Goal: Information Seeking & Learning: Learn about a topic

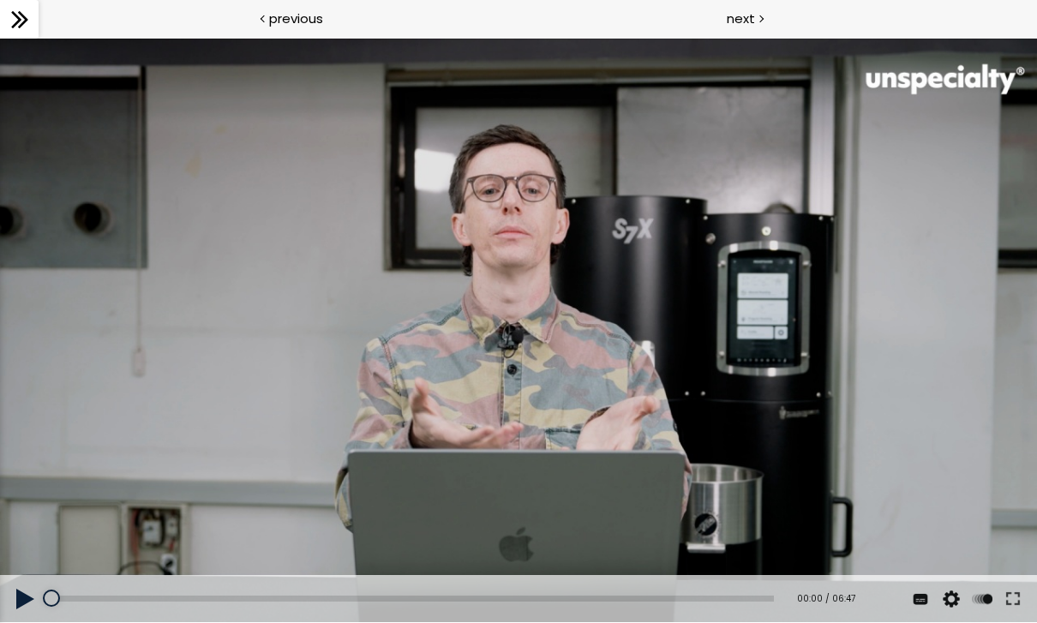
click at [414, 350] on div at bounding box center [518, 331] width 1037 height 584
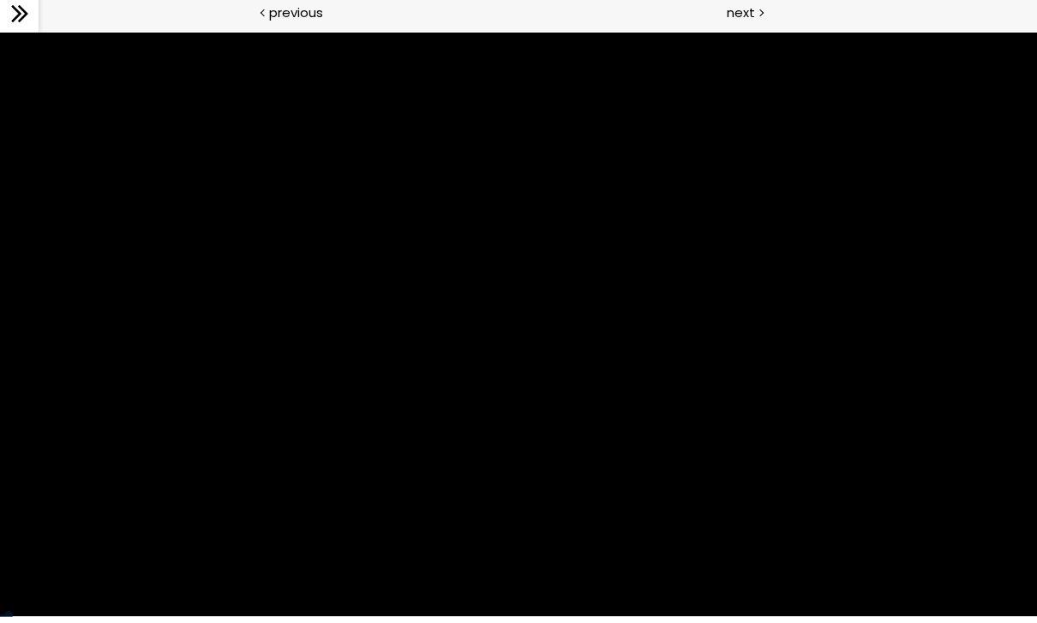
click at [969, 484] on div at bounding box center [518, 325] width 1037 height 584
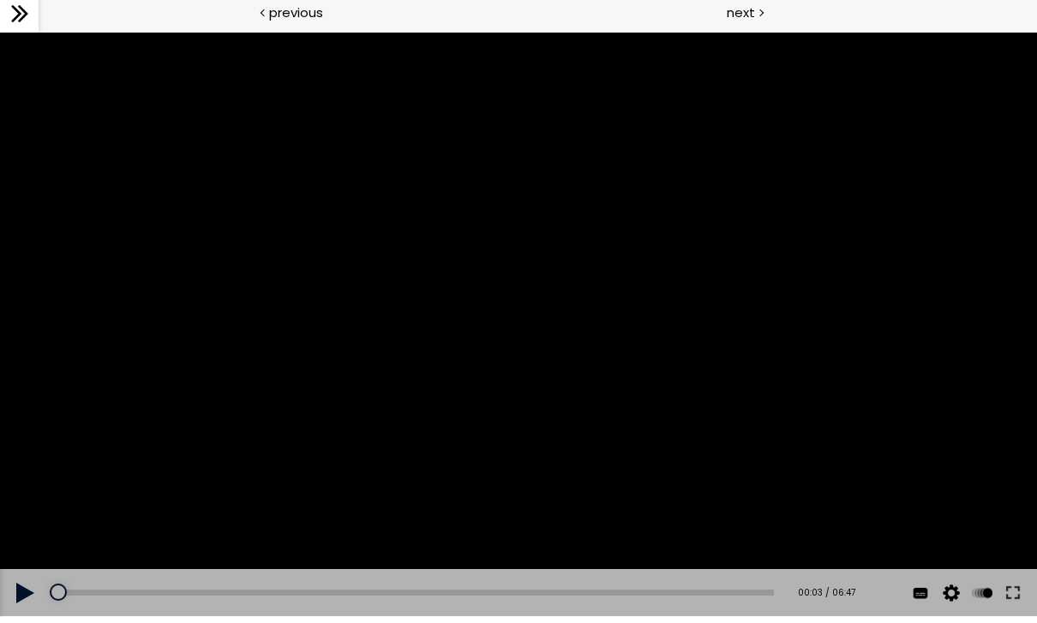
click at [1010, 606] on button at bounding box center [1013, 593] width 31 height 48
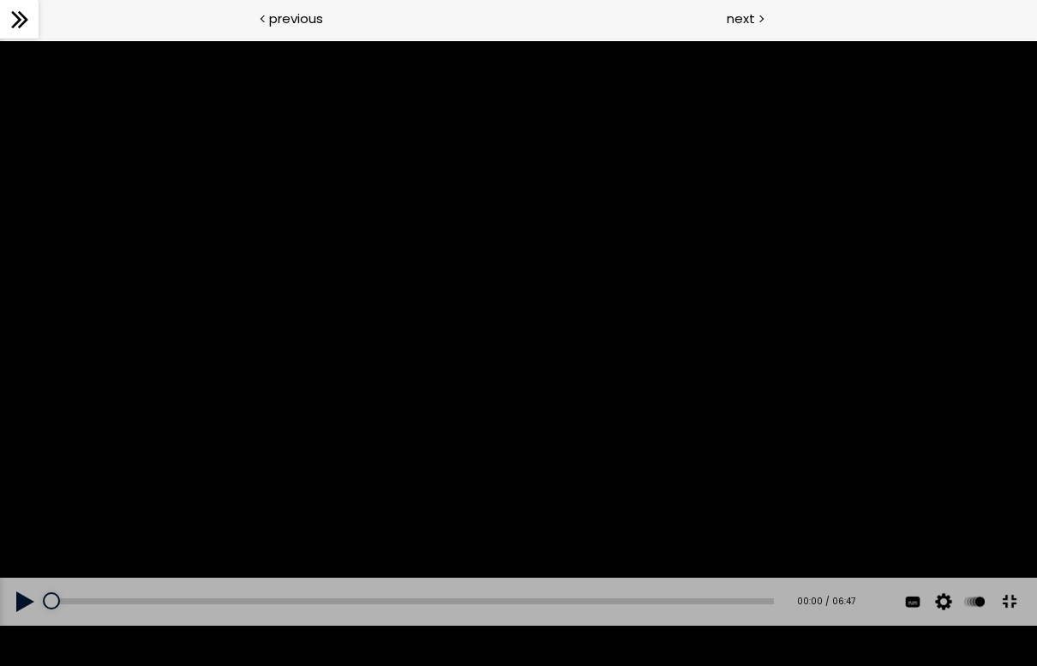
click at [15, 622] on button at bounding box center [25, 602] width 51 height 48
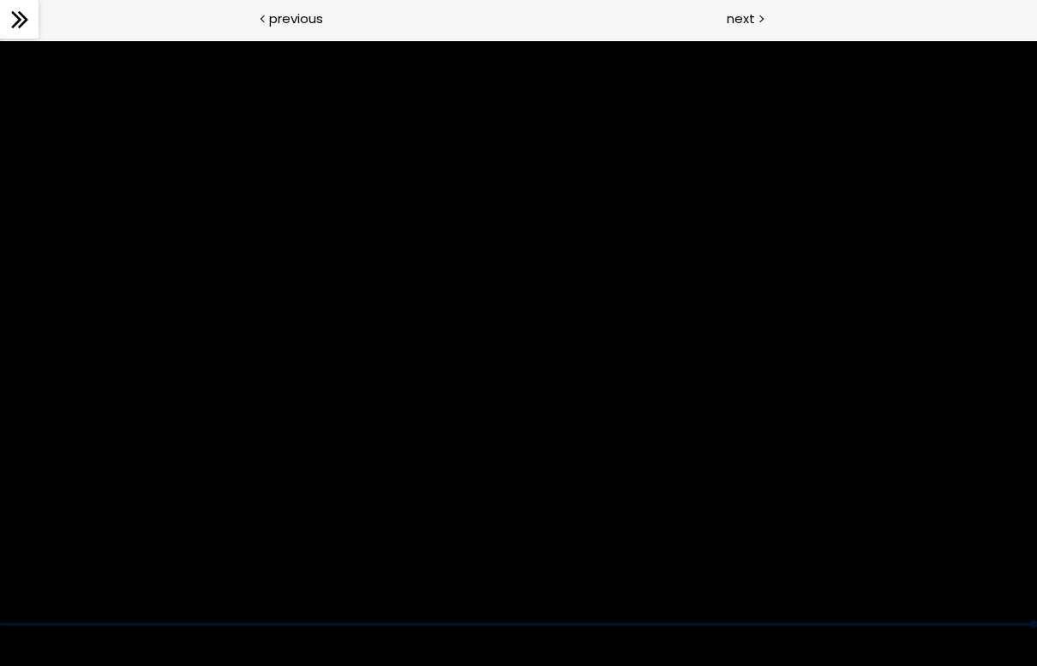
click at [656, 251] on div at bounding box center [518, 333] width 1037 height 584
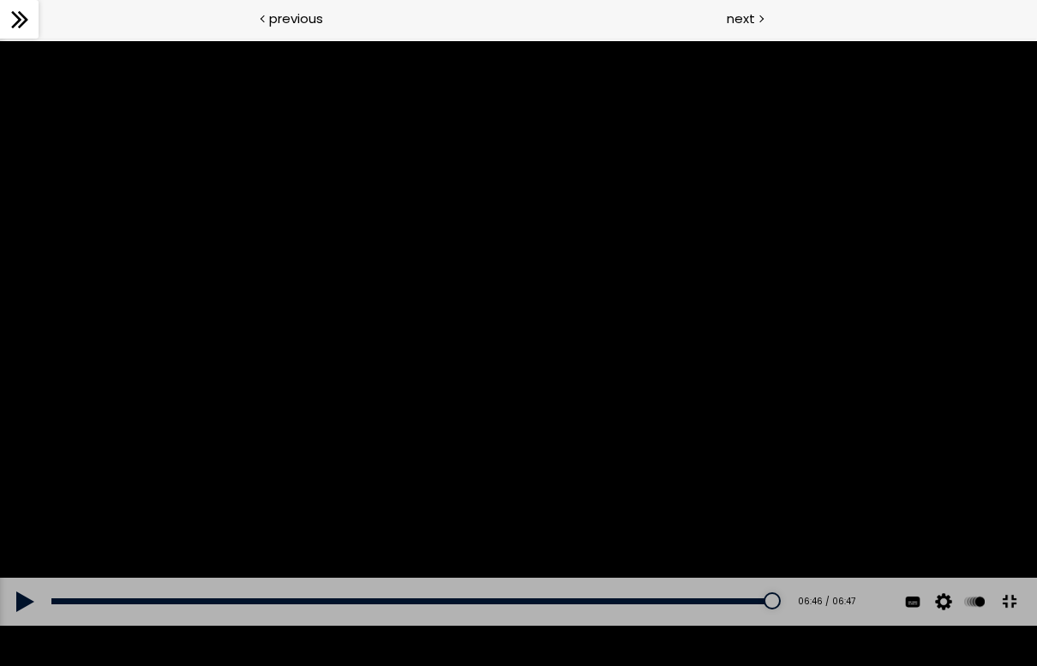
click at [753, 405] on div at bounding box center [518, 333] width 1037 height 584
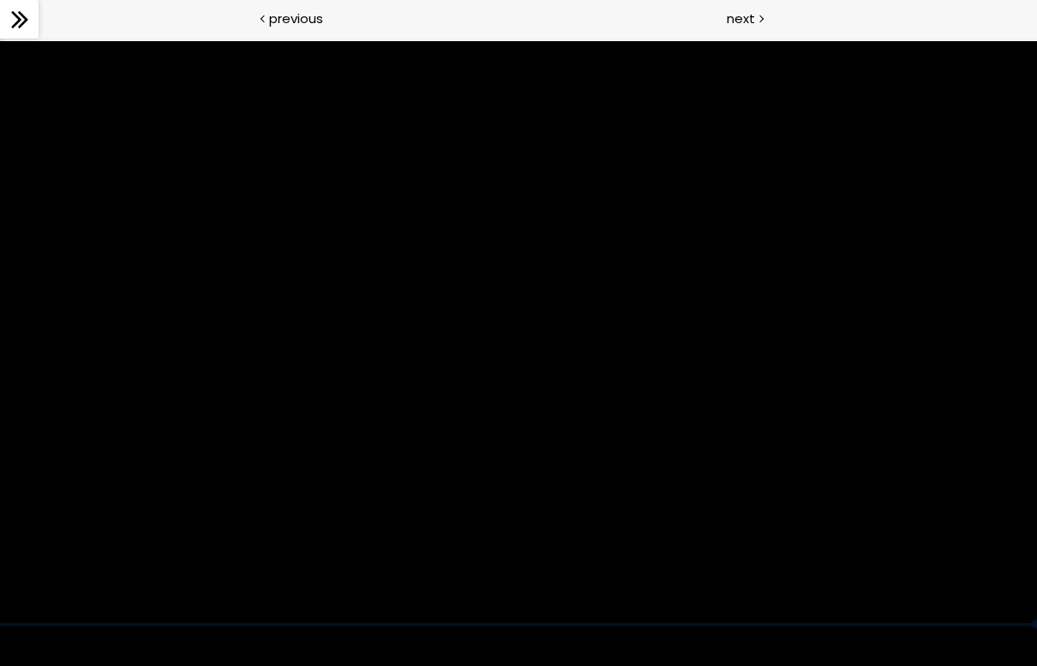
click at [903, 473] on div at bounding box center [518, 333] width 1037 height 584
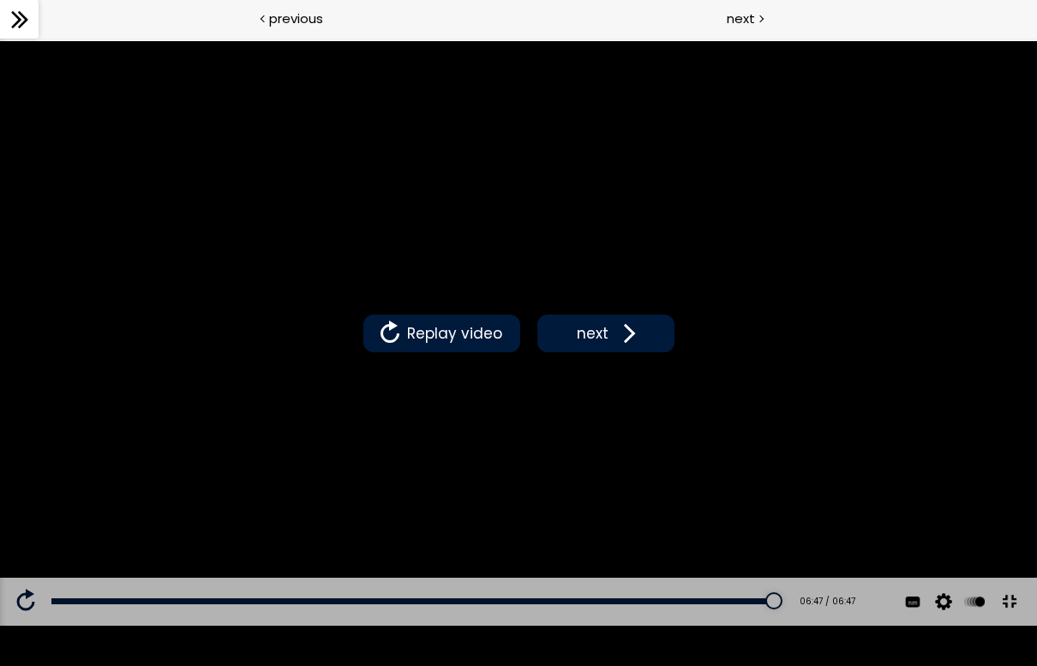
click at [624, 325] on span at bounding box center [626, 334] width 26 height 26
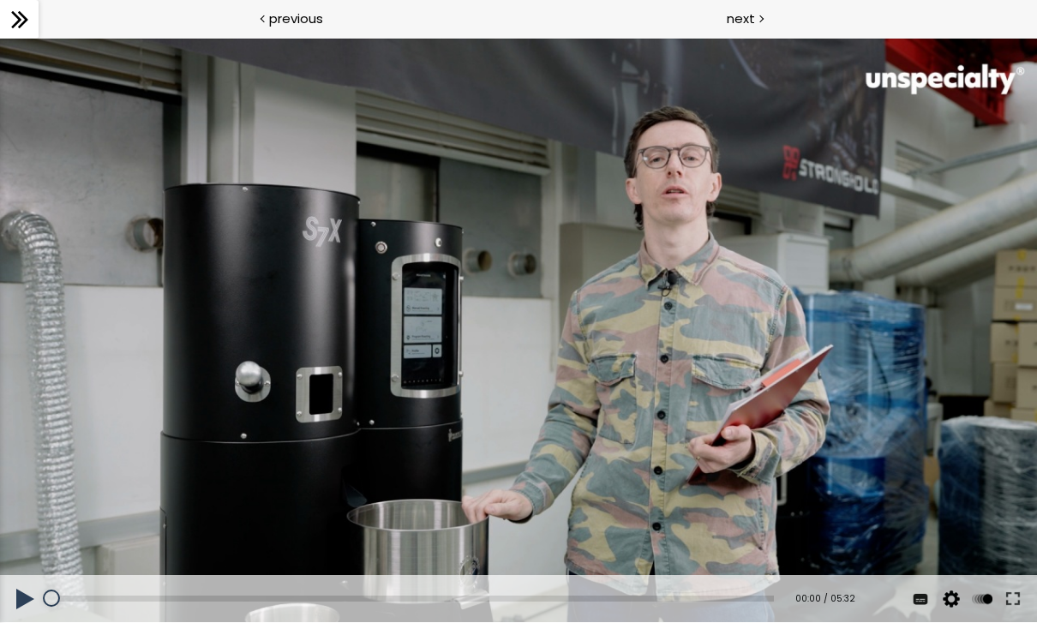
click at [1023, 608] on button at bounding box center [1013, 599] width 31 height 48
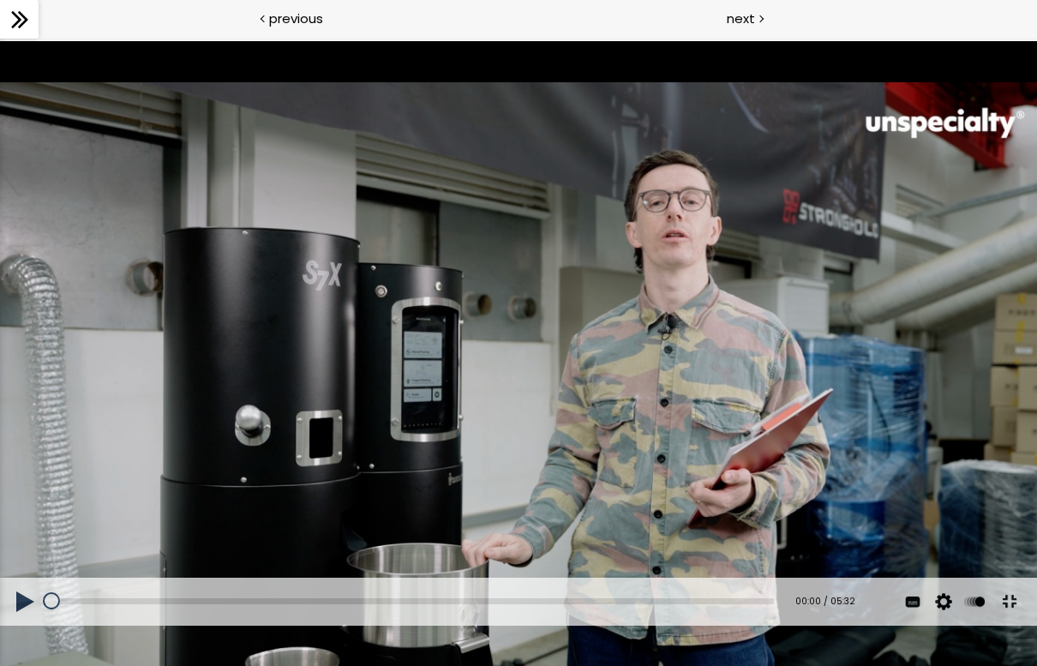
click at [21, 622] on button at bounding box center [25, 602] width 51 height 48
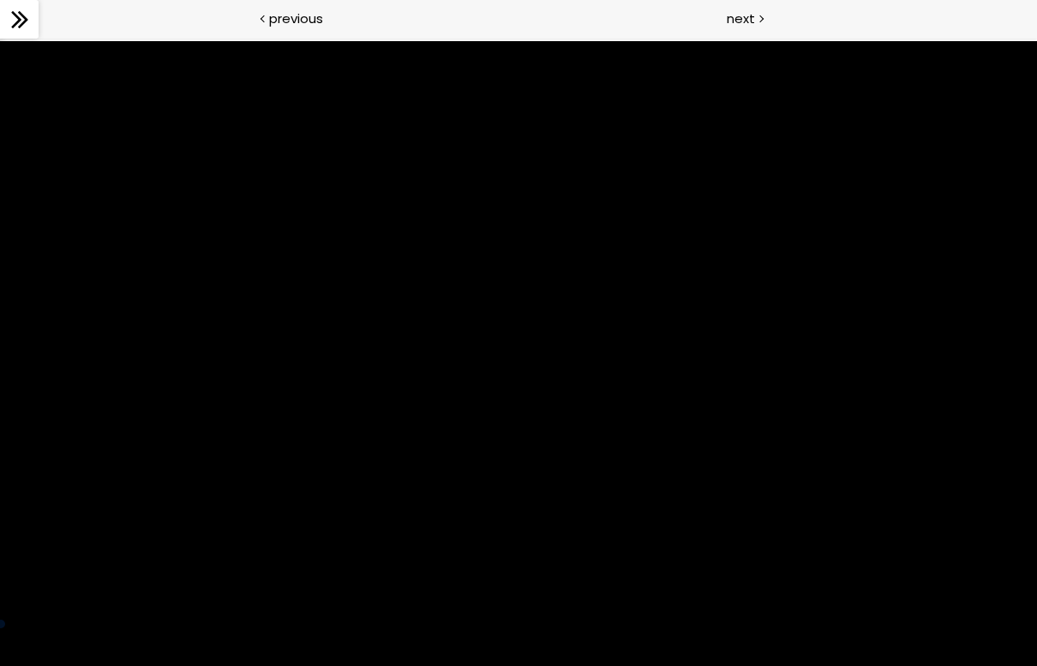
click at [572, 216] on div at bounding box center [518, 333] width 1037 height 584
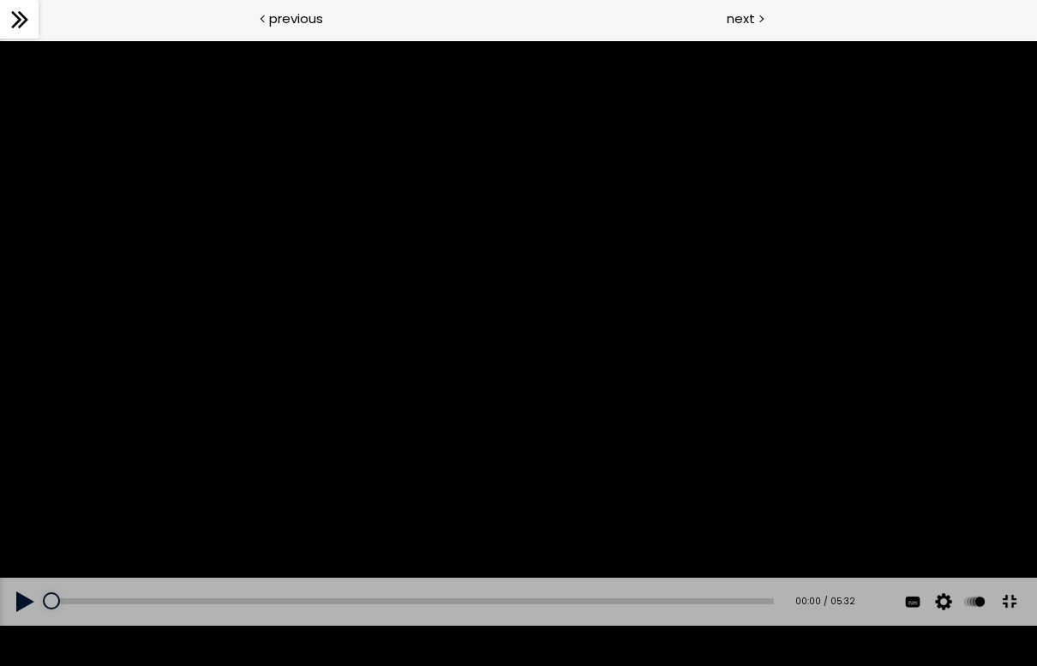
click at [1027, 621] on button at bounding box center [1009, 601] width 39 height 39
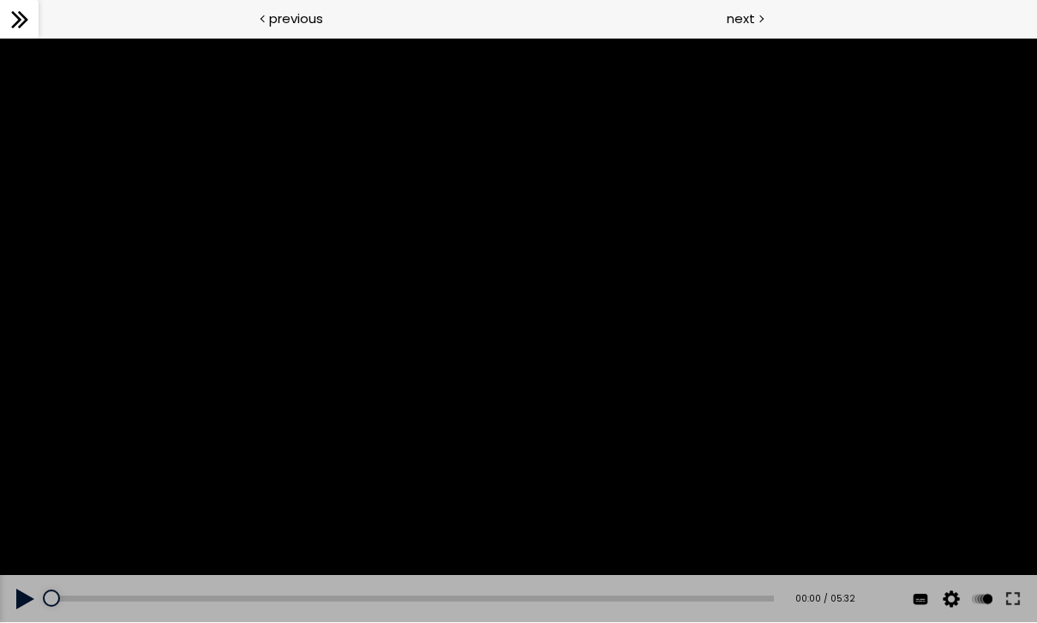
click at [1027, 592] on button at bounding box center [1013, 599] width 31 height 48
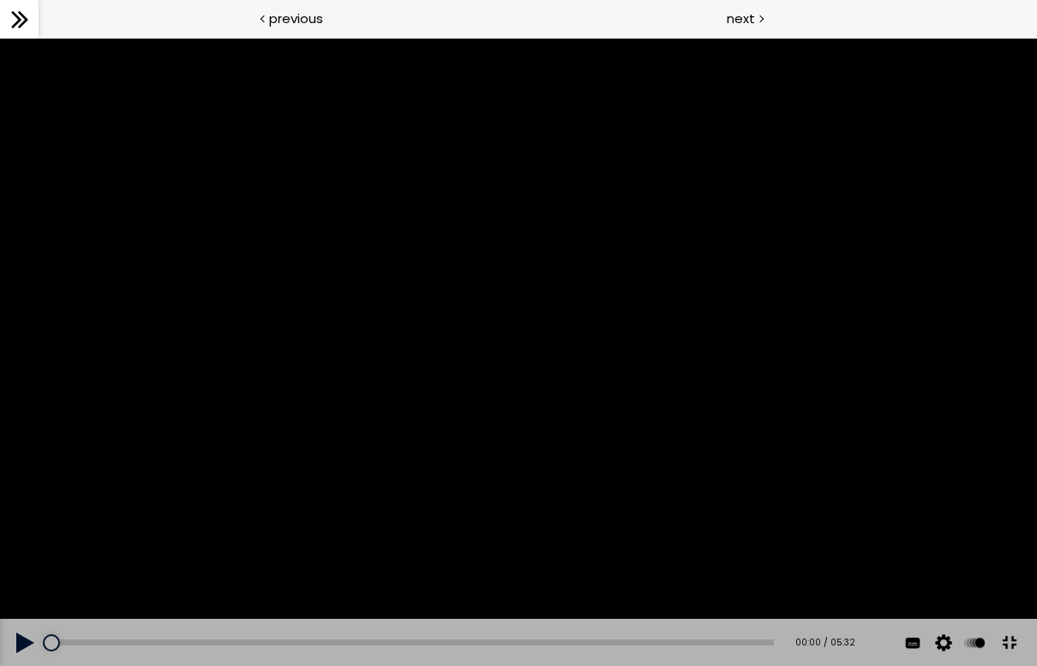
click at [32, 622] on button at bounding box center [25, 643] width 51 height 48
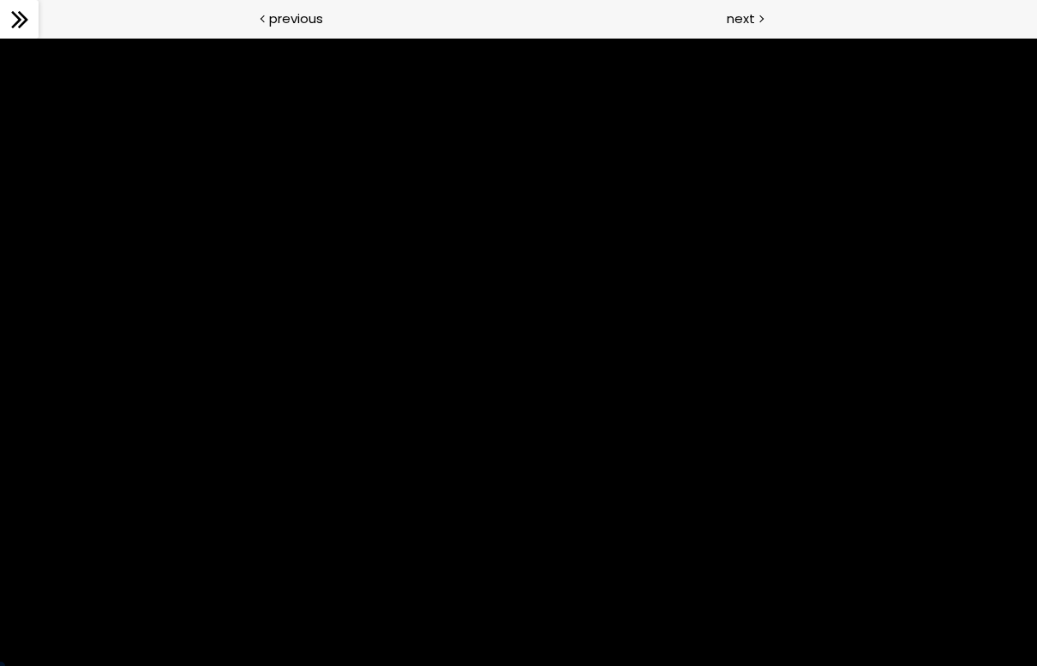
click at [795, 431] on div at bounding box center [518, 352] width 1037 height 628
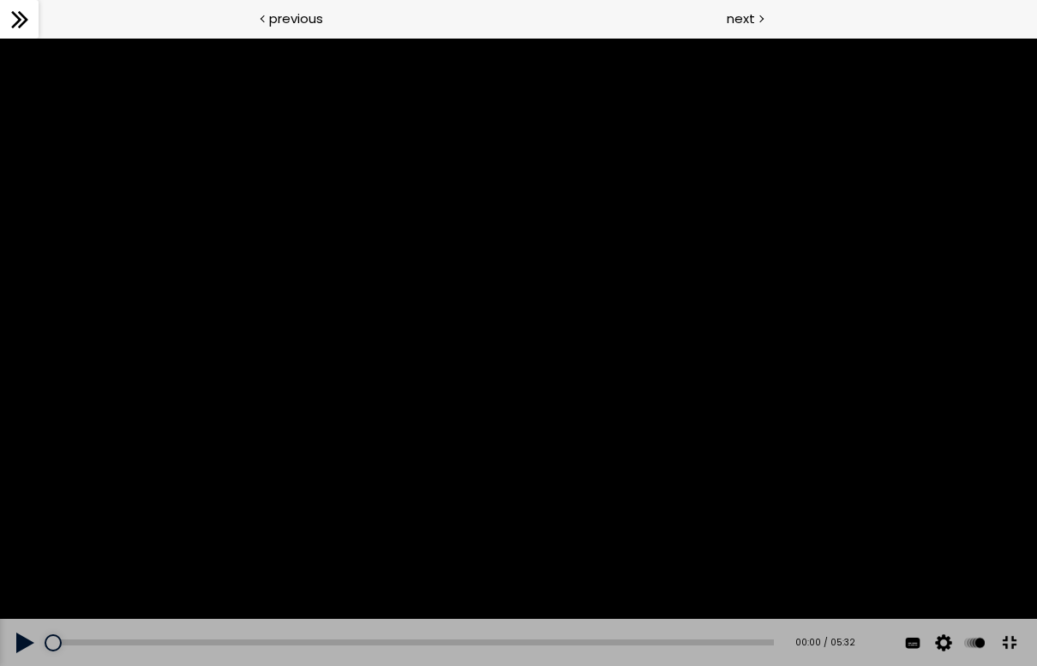
click at [1026, 499] on div at bounding box center [518, 352] width 1037 height 628
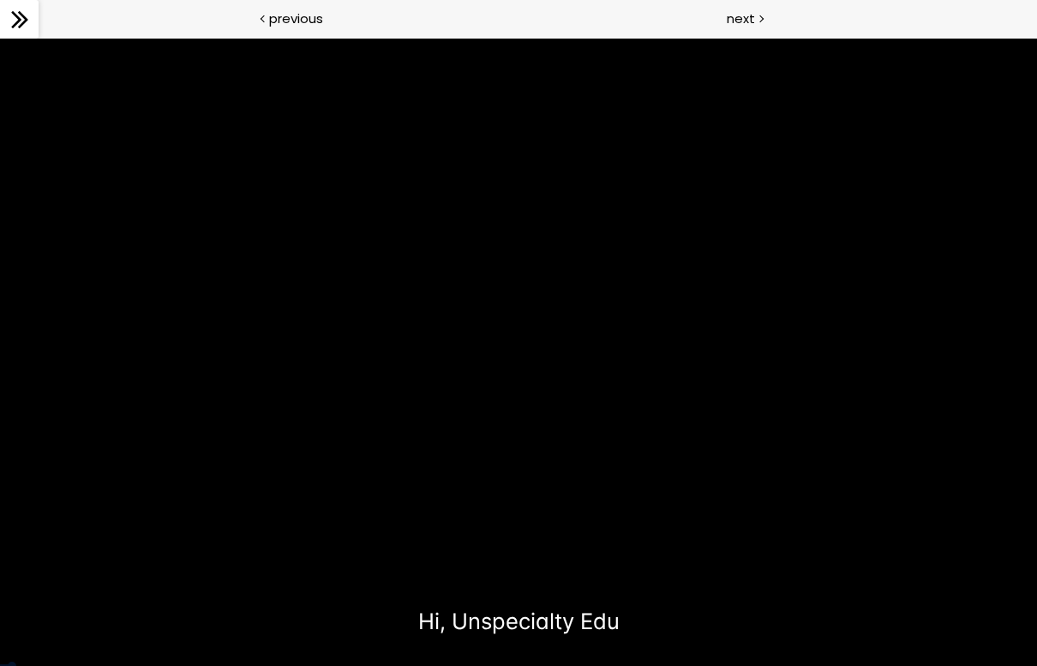
click at [597, 249] on div at bounding box center [518, 352] width 1037 height 628
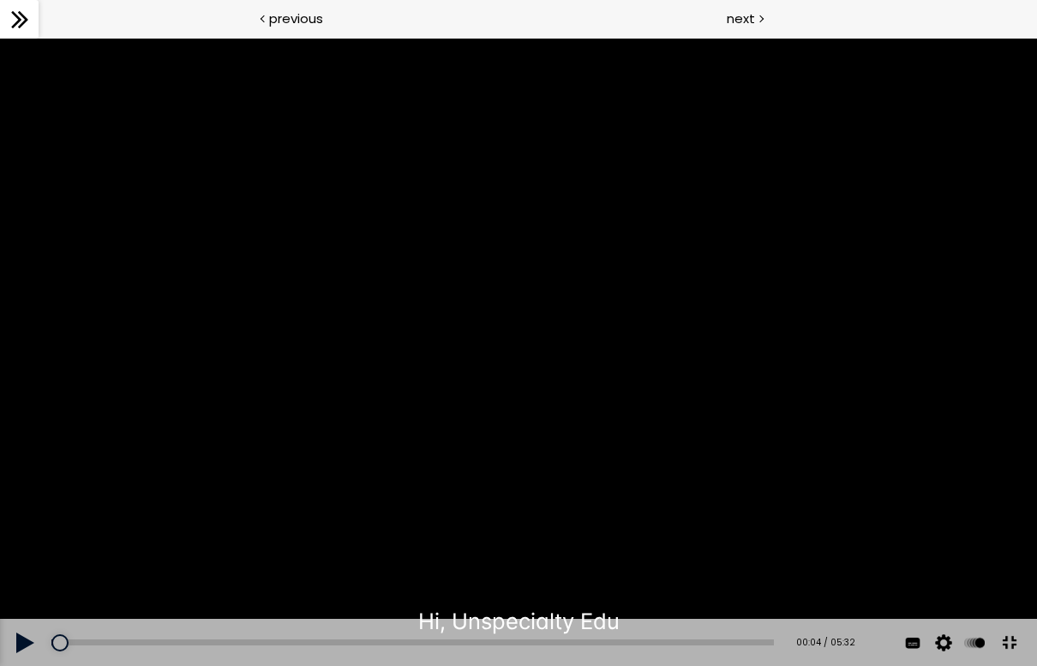
click at [66, 622] on div at bounding box center [59, 642] width 17 height 17
click at [28, 622] on button at bounding box center [25, 643] width 51 height 48
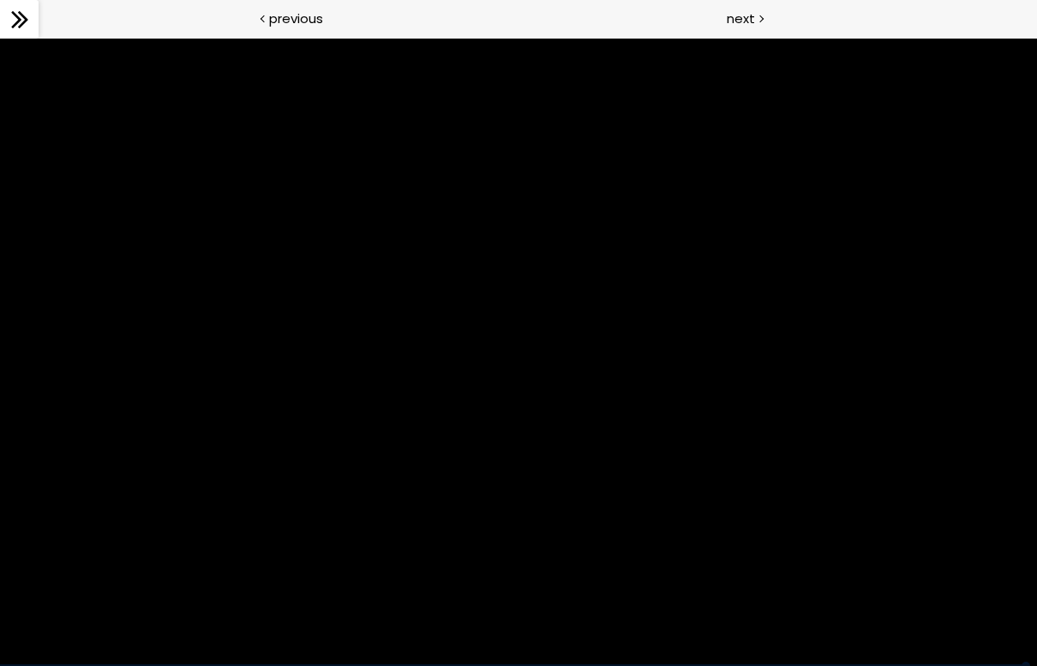
click at [978, 442] on div at bounding box center [518, 352] width 1037 height 628
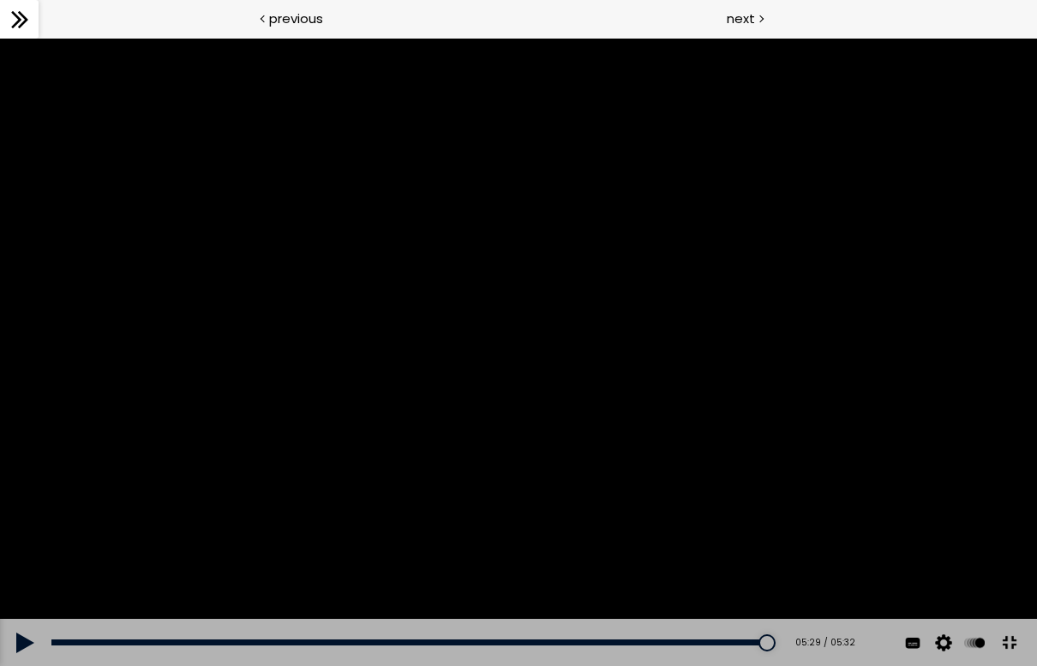
click at [28, 622] on button at bounding box center [25, 643] width 51 height 48
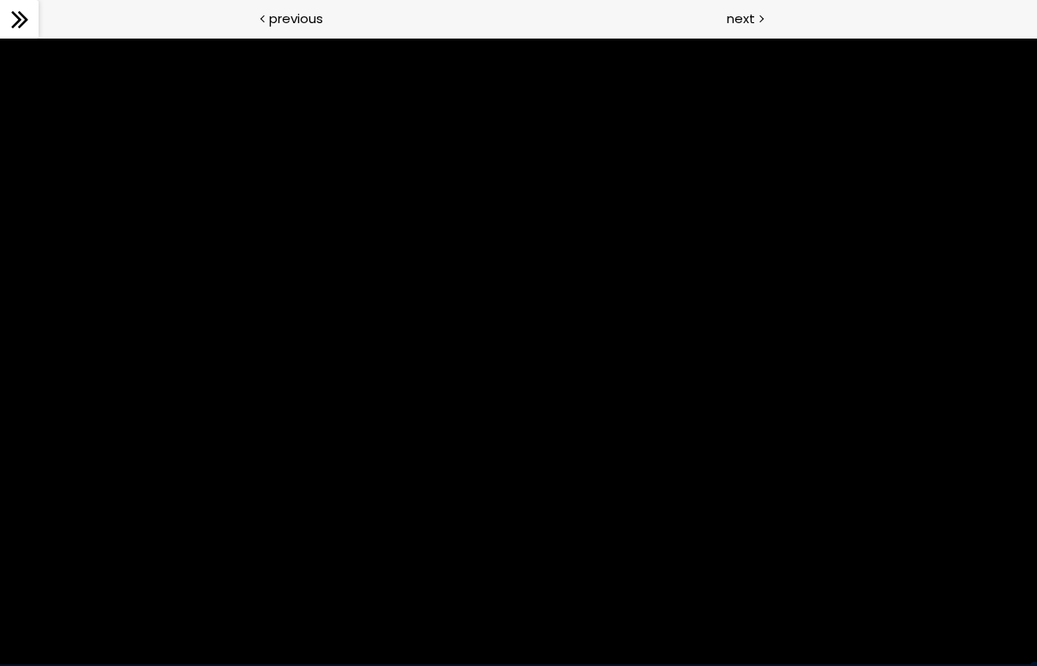
click at [847, 406] on div at bounding box center [518, 352] width 1037 height 628
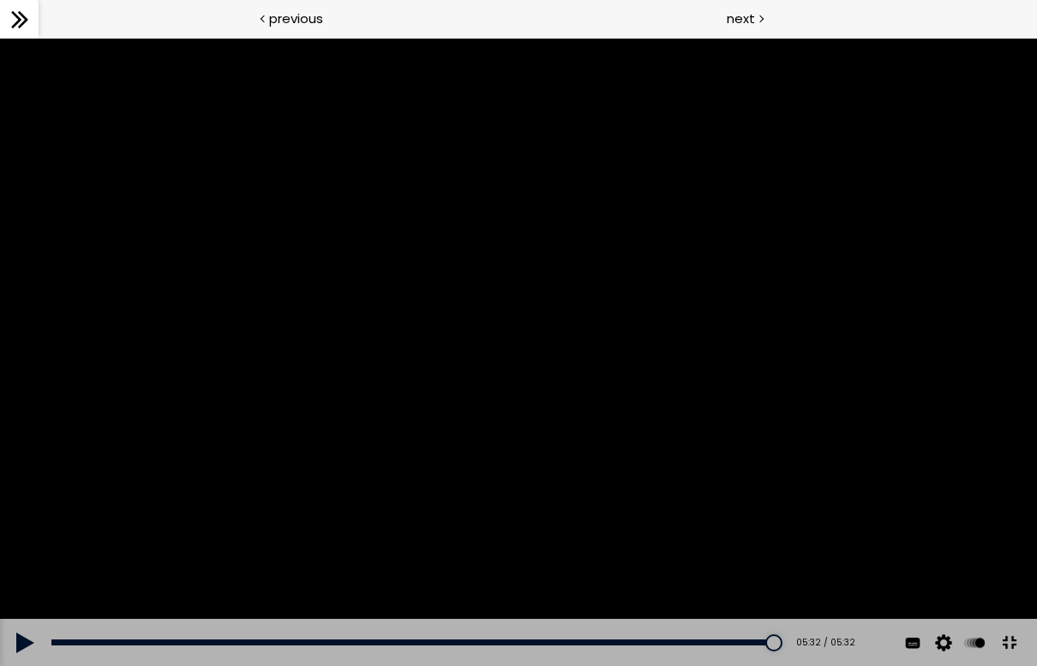
click at [1003, 622] on button at bounding box center [1009, 643] width 39 height 39
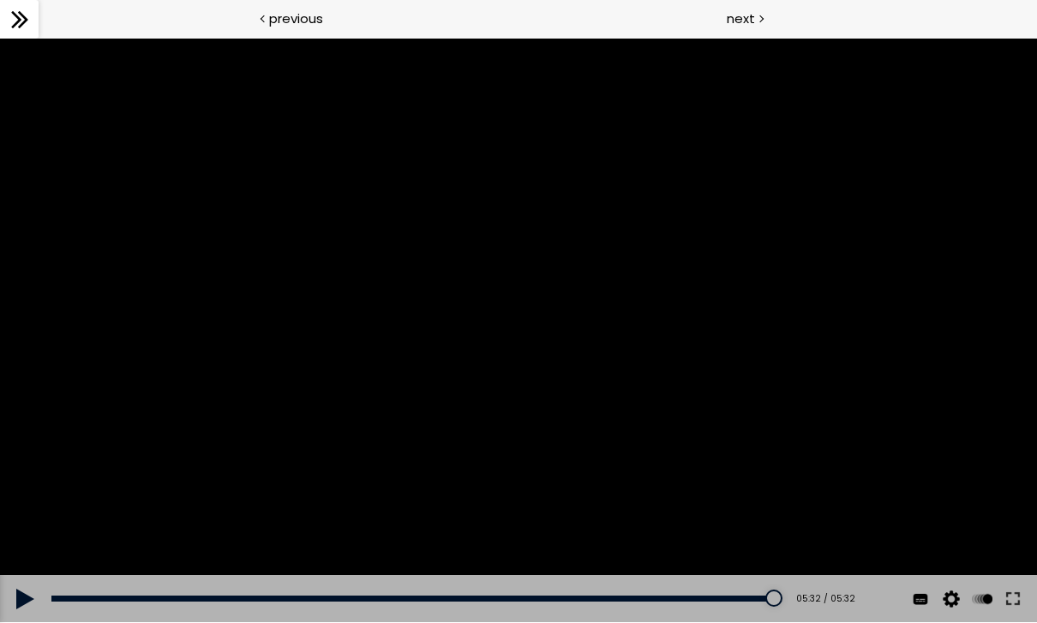
click at [740, 25] on span "next" at bounding box center [741, 19] width 28 height 20
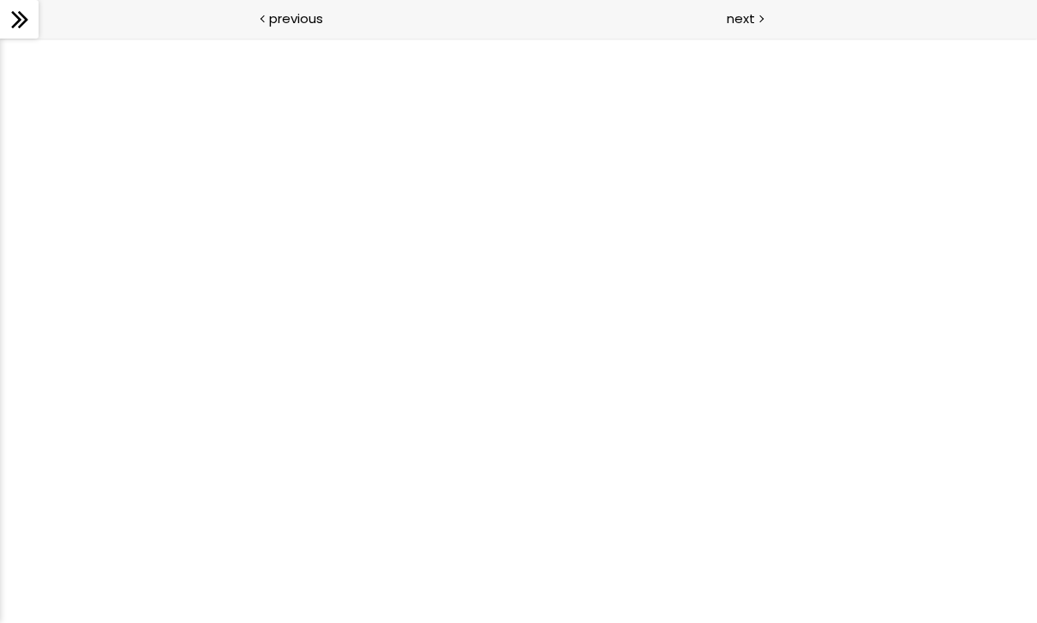
click at [964, 476] on div at bounding box center [518, 330] width 1037 height 585
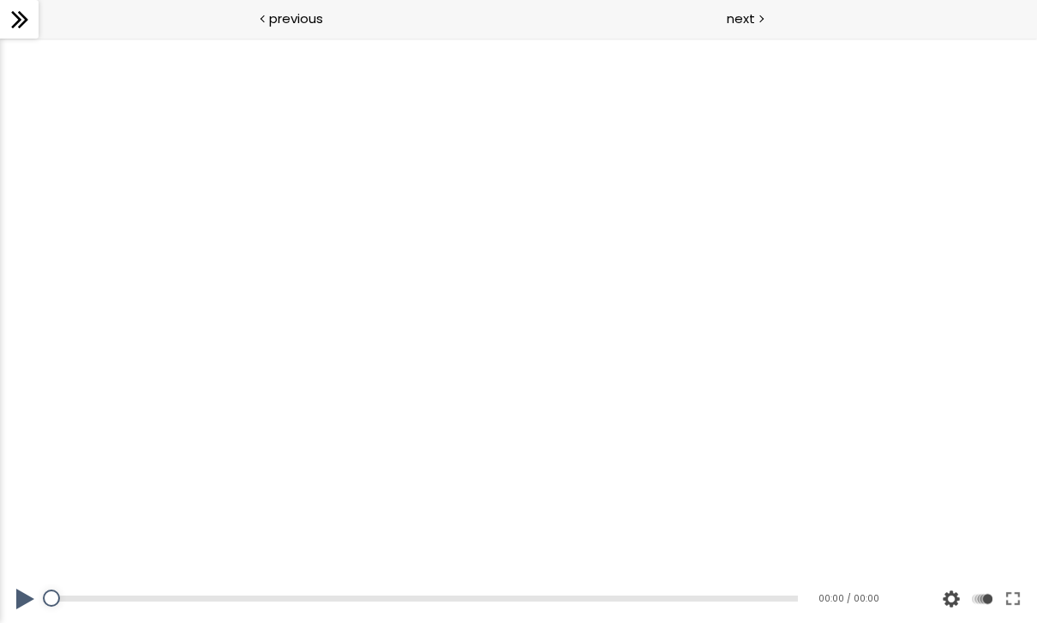
click at [1023, 609] on button at bounding box center [1013, 599] width 31 height 48
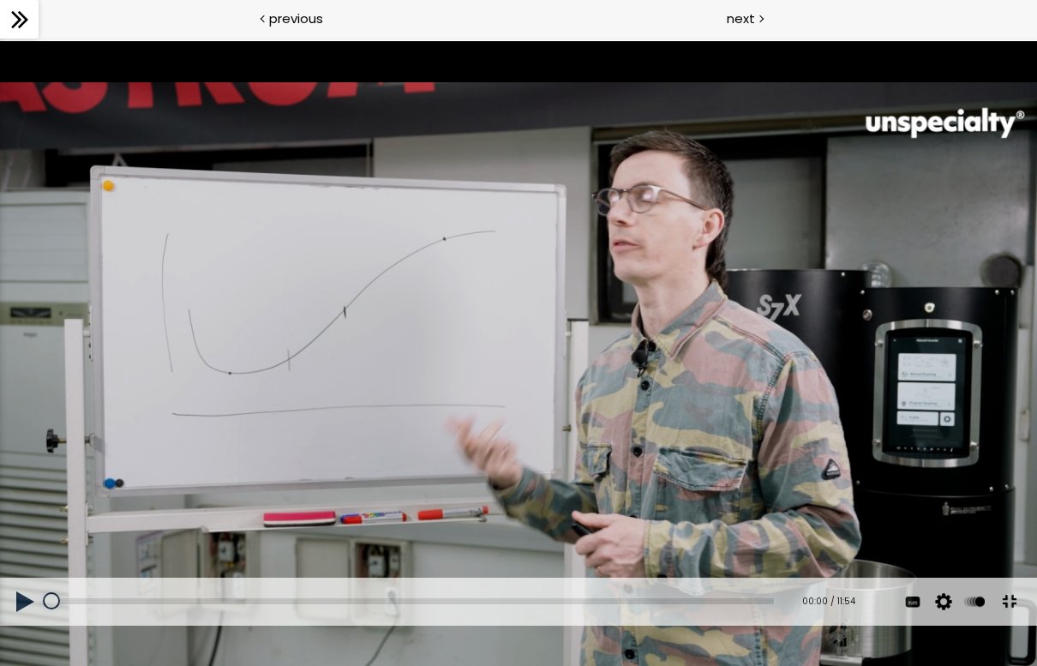
click at [548, 88] on div at bounding box center [518, 333] width 1037 height 584
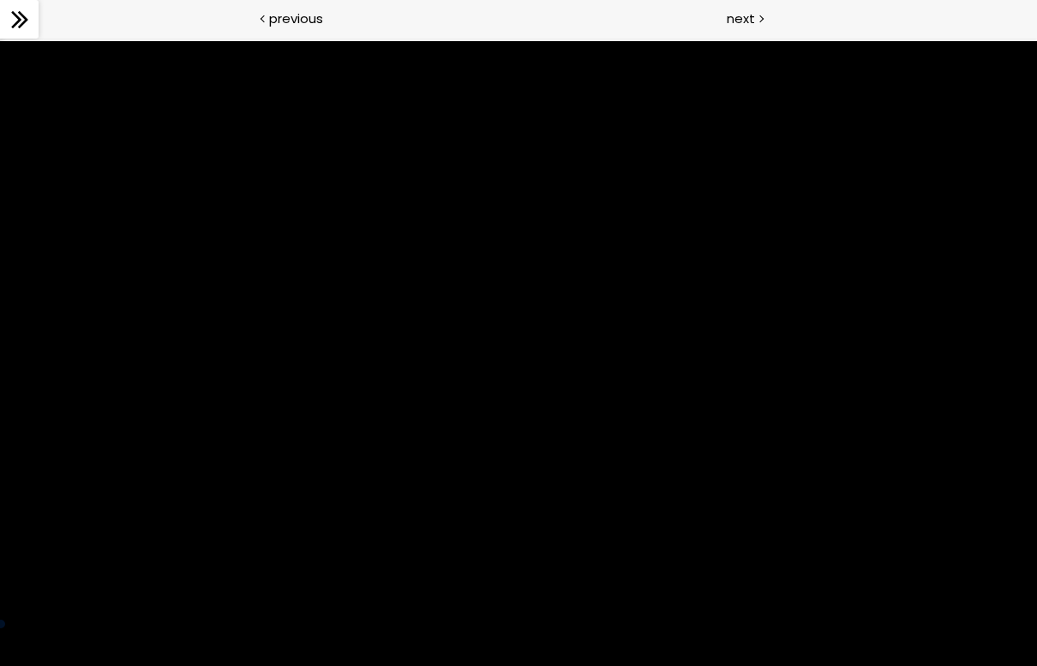
click at [377, 512] on div at bounding box center [518, 333] width 1037 height 584
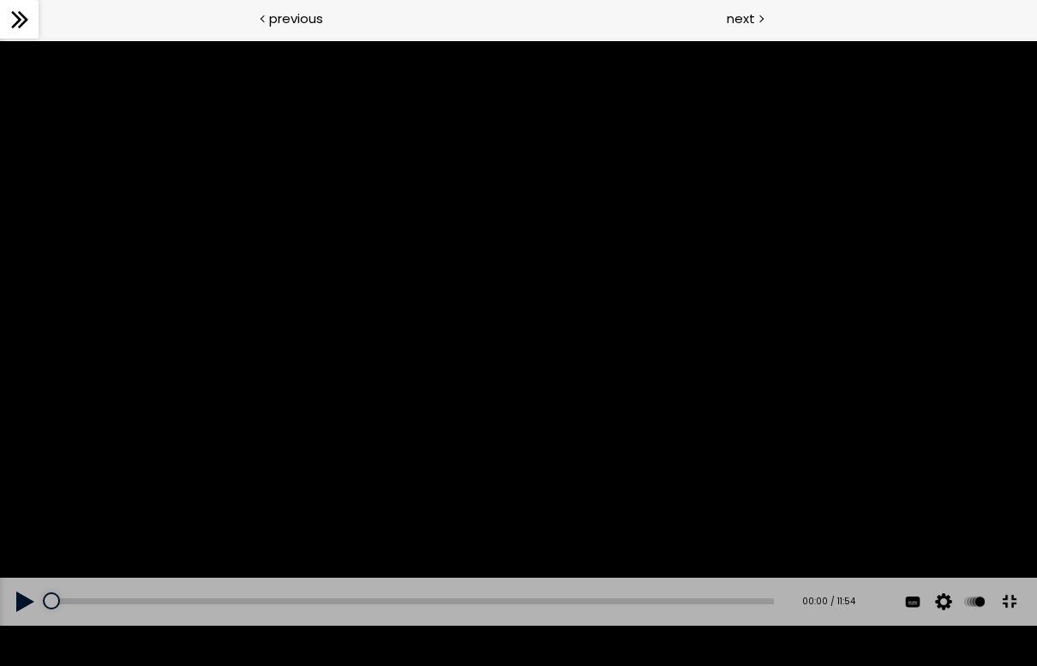
click at [11, 622] on button at bounding box center [25, 602] width 51 height 48
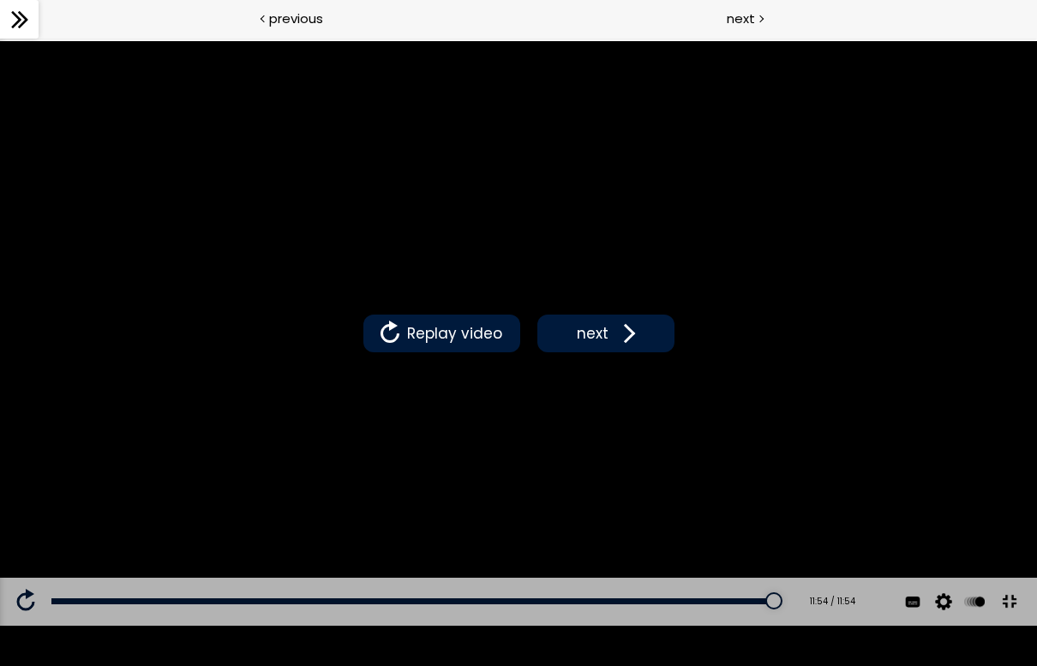
click at [618, 290] on div "Replay video next" at bounding box center [518, 333] width 1037 height 584
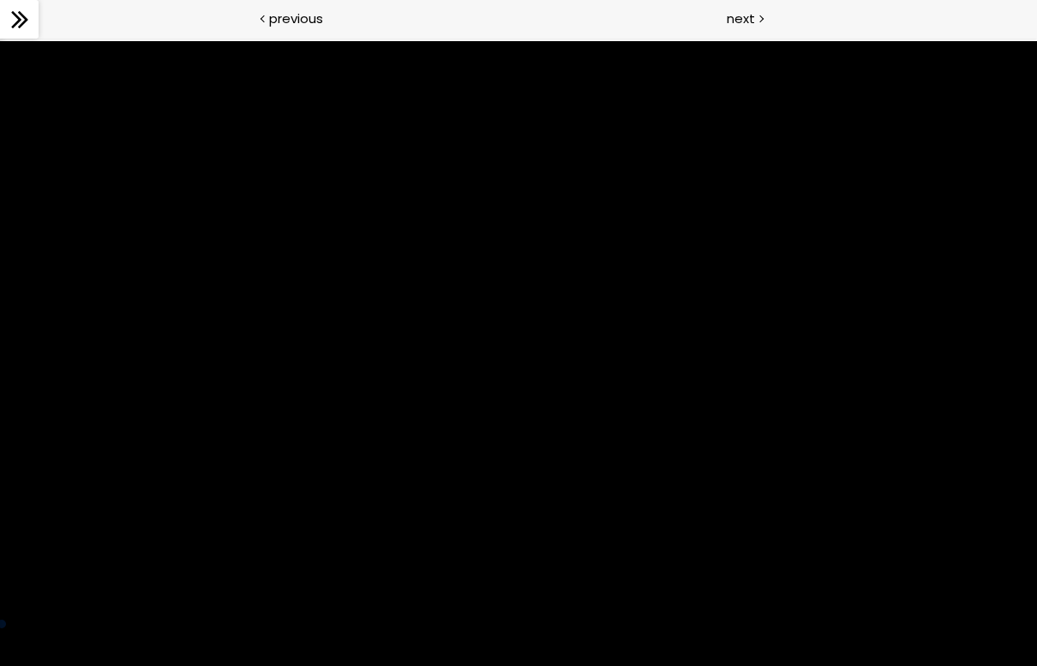
click at [804, 538] on div at bounding box center [518, 333] width 1037 height 584
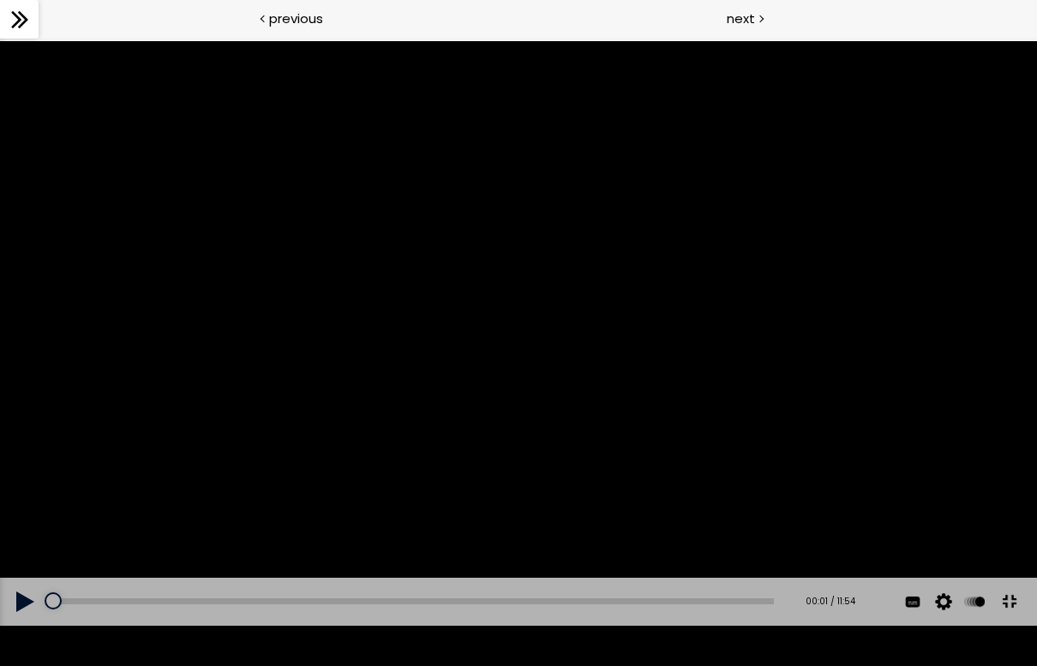
click at [1017, 621] on button at bounding box center [1009, 601] width 39 height 39
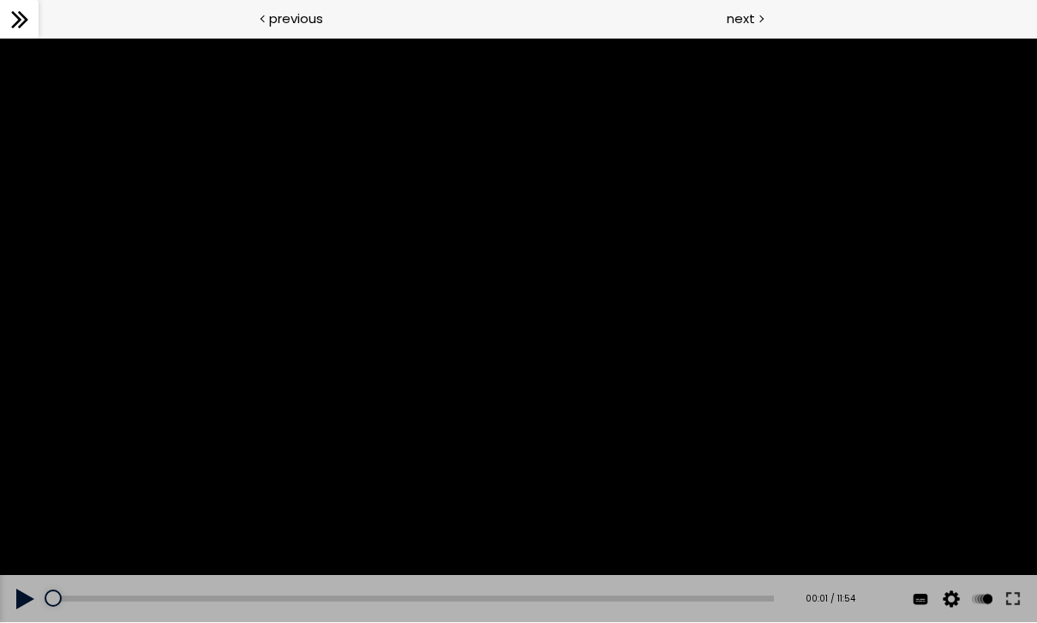
click at [759, 17] on div at bounding box center [760, 17] width 5 height 21
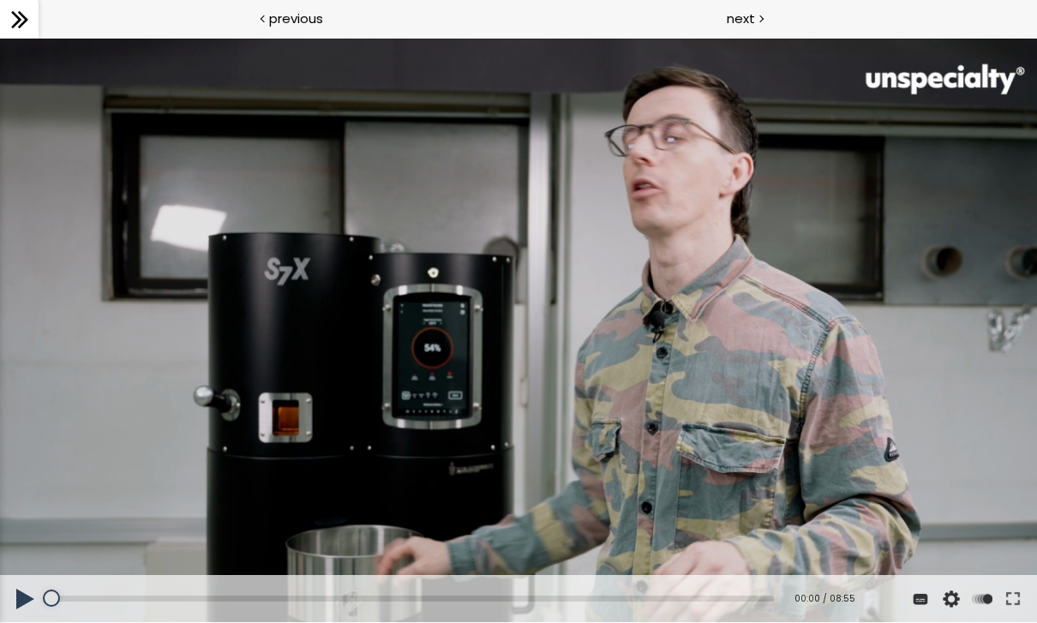
click at [753, 427] on div at bounding box center [518, 331] width 1037 height 584
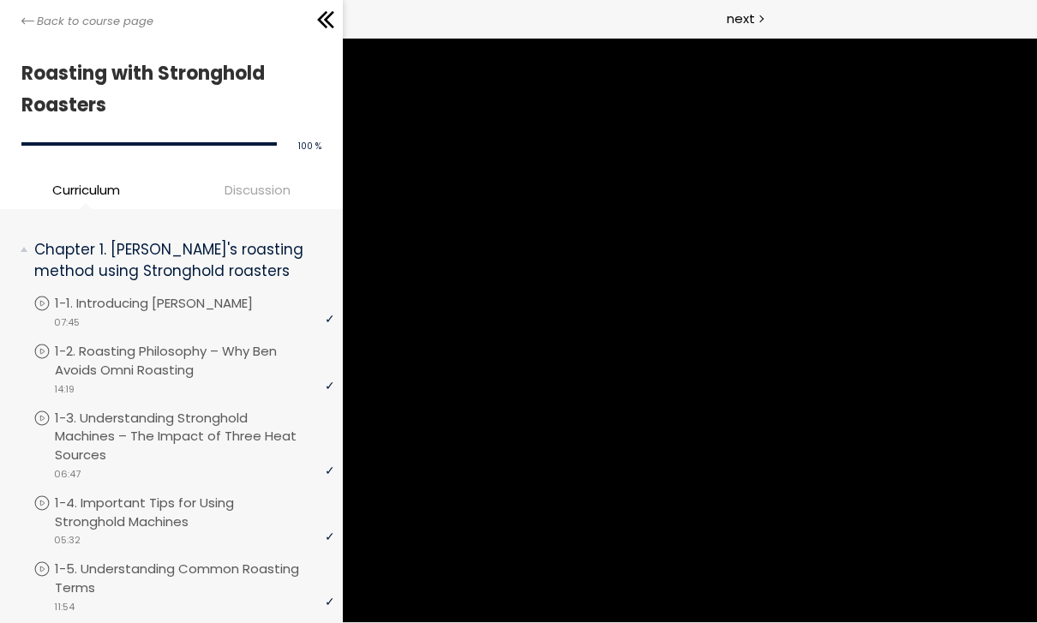
click at [37, 11] on div "Back to course page" at bounding box center [171, 19] width 343 height 39
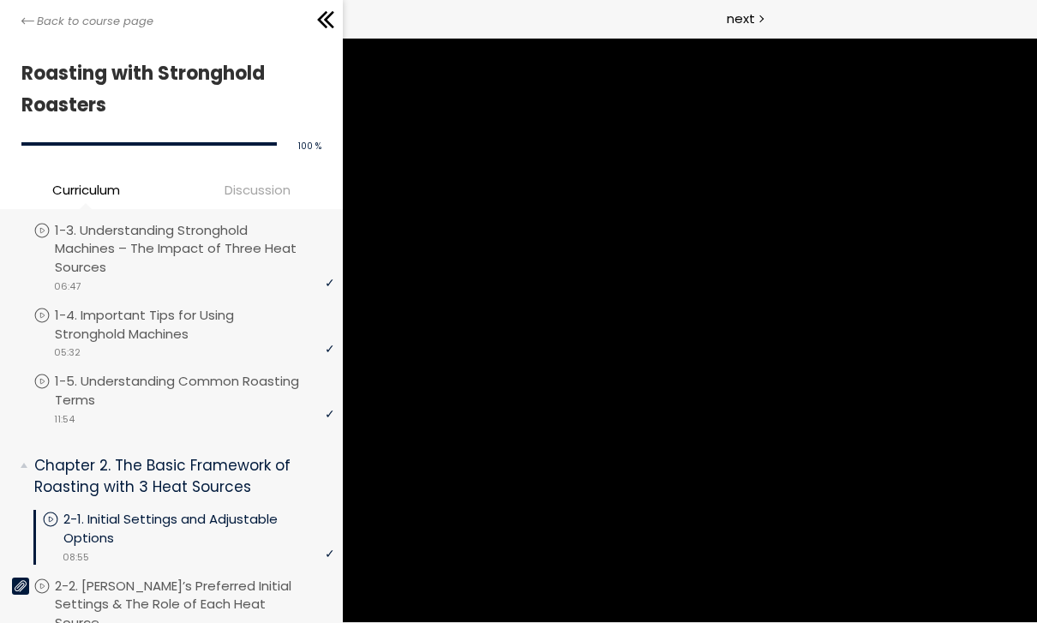
scroll to position [192, 0]
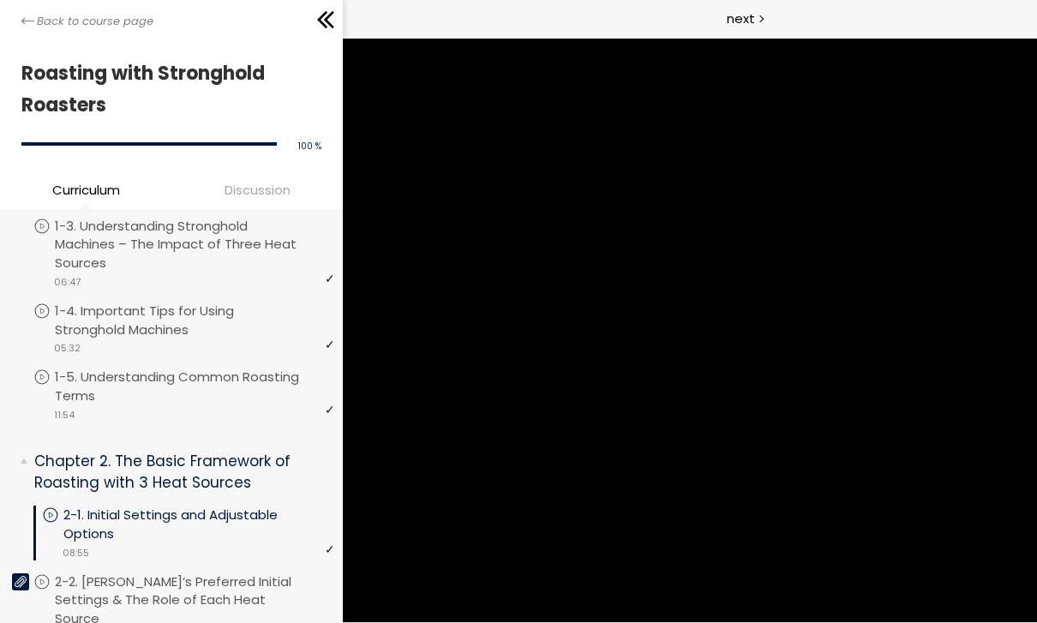
click at [237, 405] on div "video 11:54" at bounding box center [183, 413] width 301 height 17
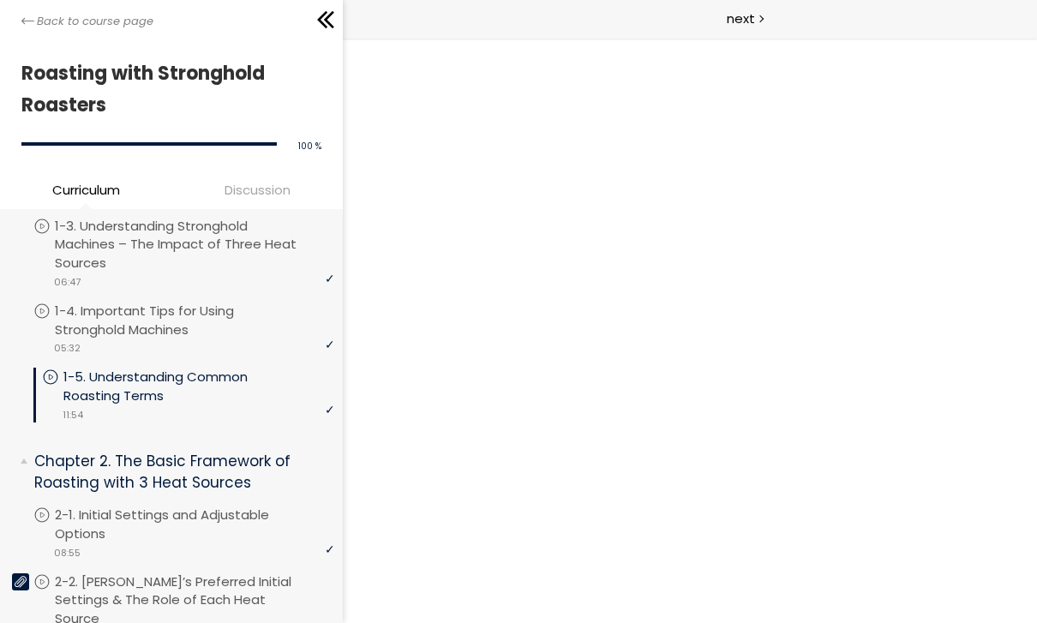
click at [203, 515] on p "2-1. Initial Settings and Adjustable Options" at bounding box center [194, 525] width 279 height 38
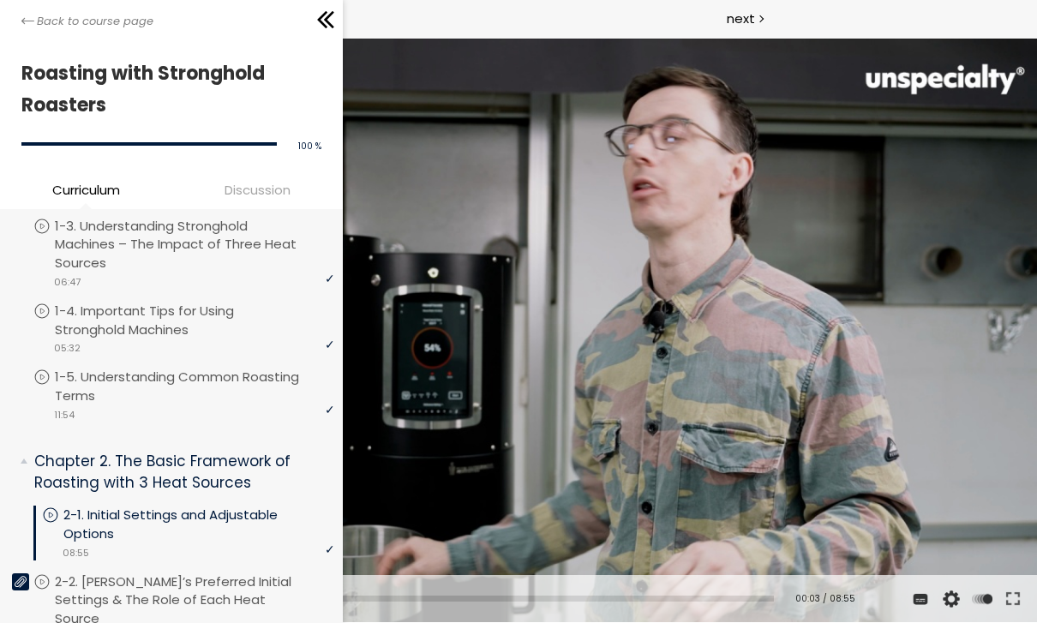
click at [311, 31] on div at bounding box center [245, 20] width 185 height 26
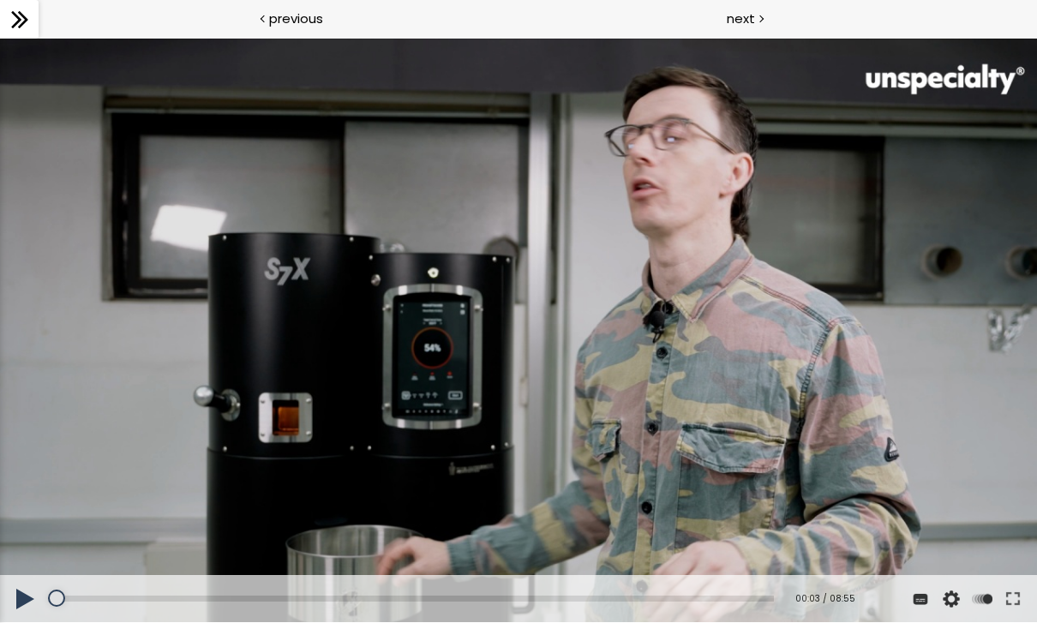
click at [1023, 593] on button at bounding box center [1013, 599] width 31 height 48
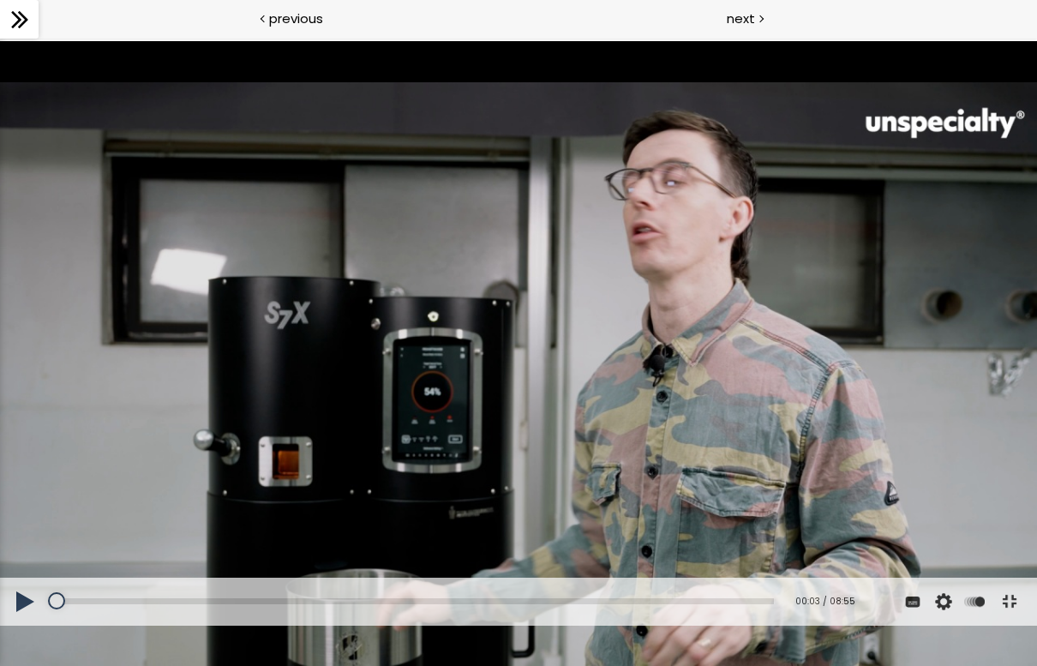
click at [933, 41] on div at bounding box center [518, 333] width 1037 height 584
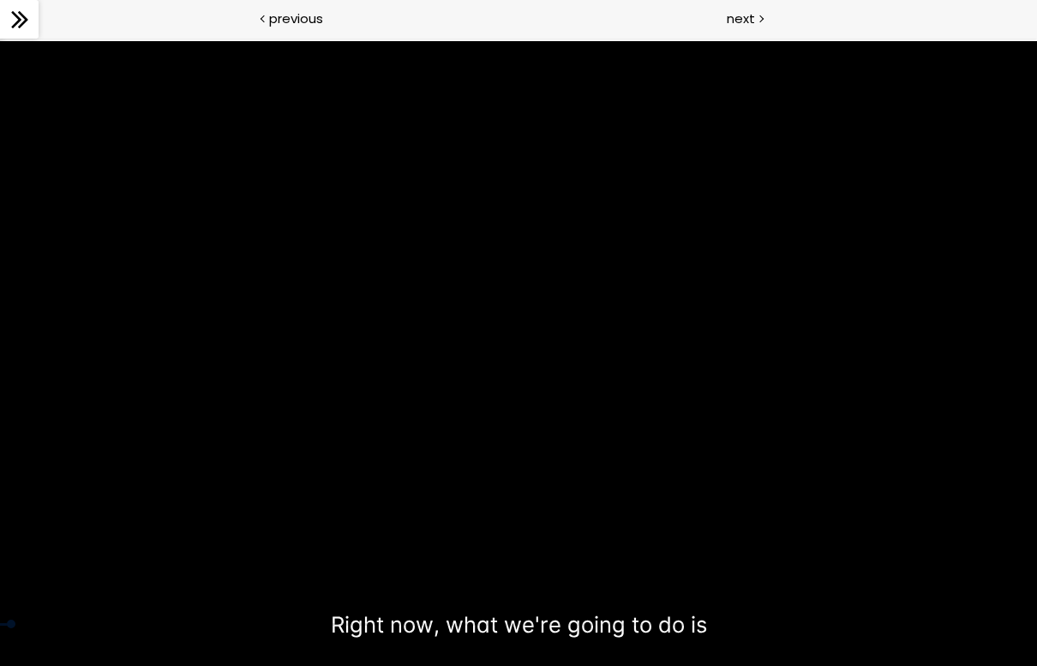
click at [470, 497] on div at bounding box center [518, 333] width 1037 height 584
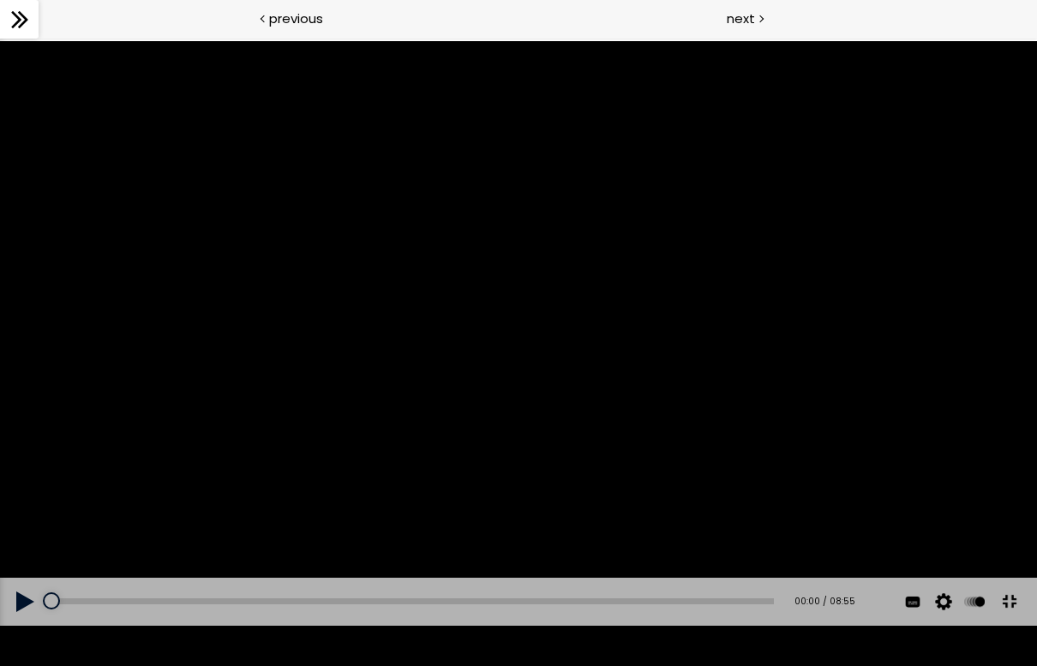
click at [20, 622] on button at bounding box center [25, 602] width 51 height 48
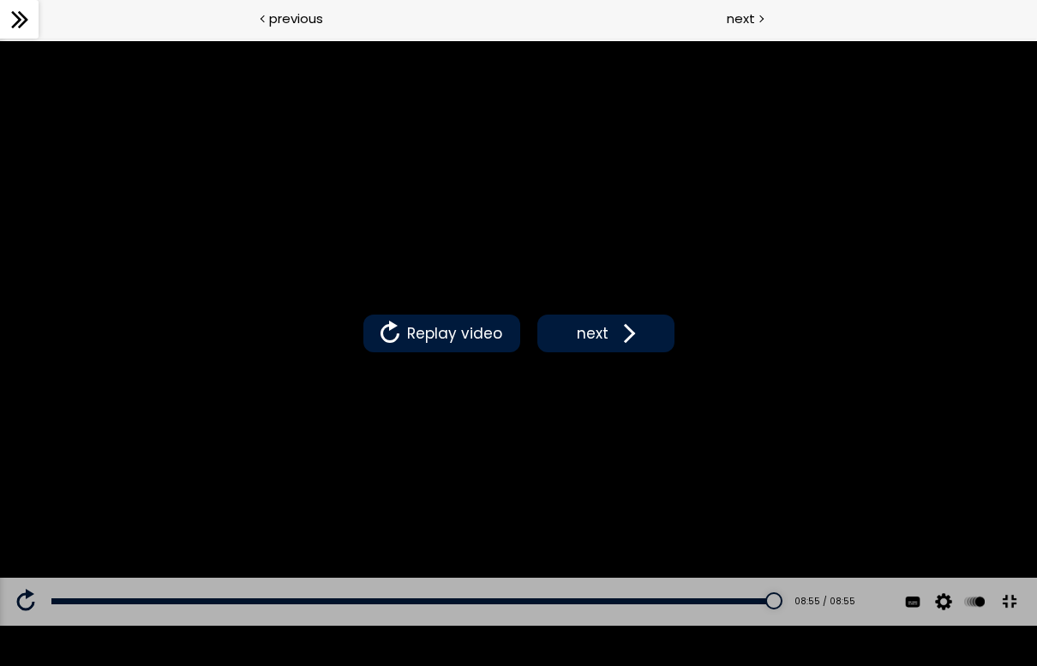
click at [610, 329] on span "next" at bounding box center [593, 333] width 40 height 22
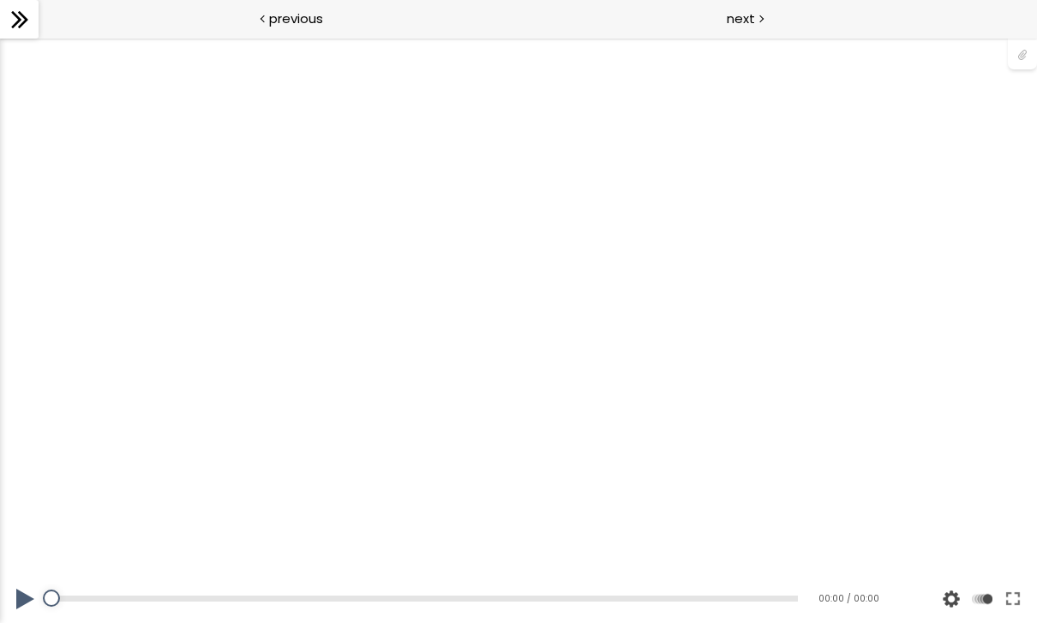
click at [1021, 604] on button at bounding box center [1013, 599] width 31 height 48
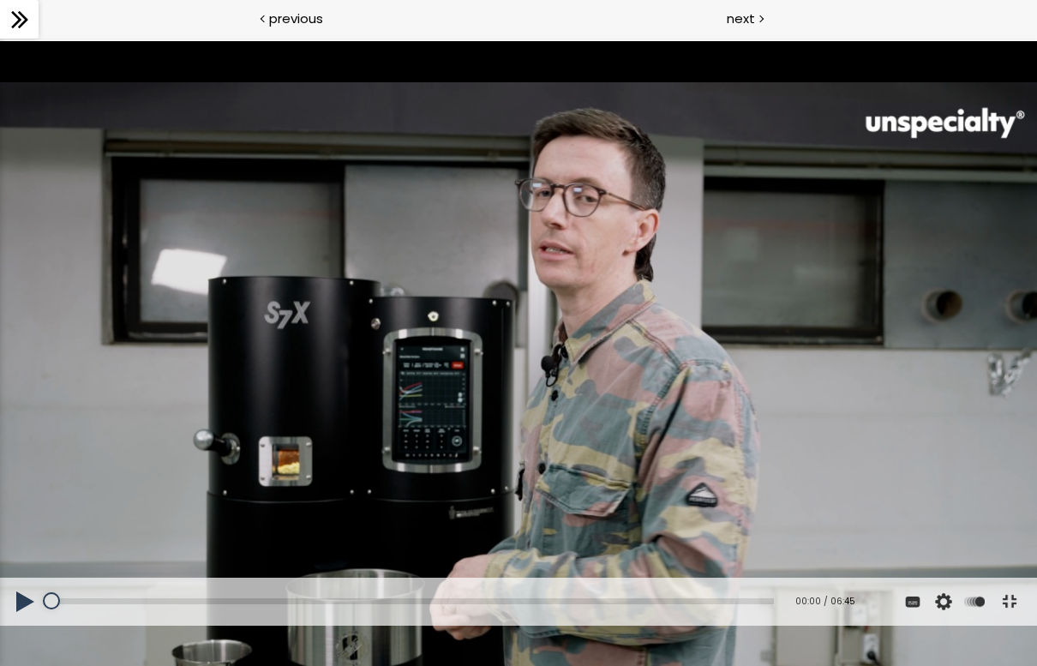
click at [14, 622] on button at bounding box center [25, 602] width 51 height 48
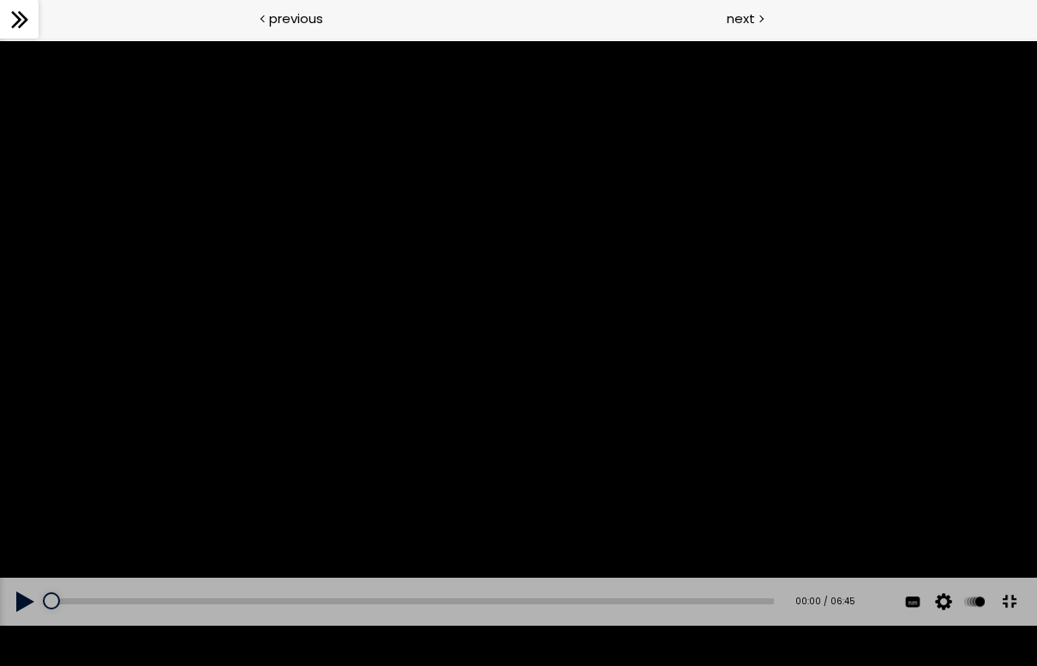
click at [26, 622] on button at bounding box center [25, 602] width 51 height 48
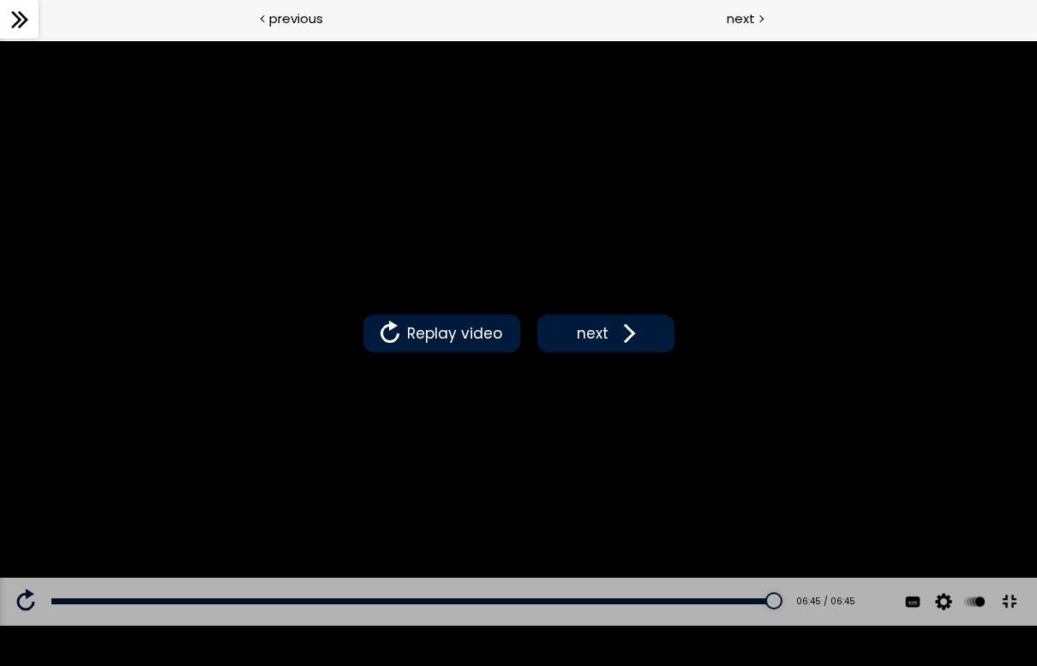
click at [629, 343] on span at bounding box center [626, 334] width 26 height 26
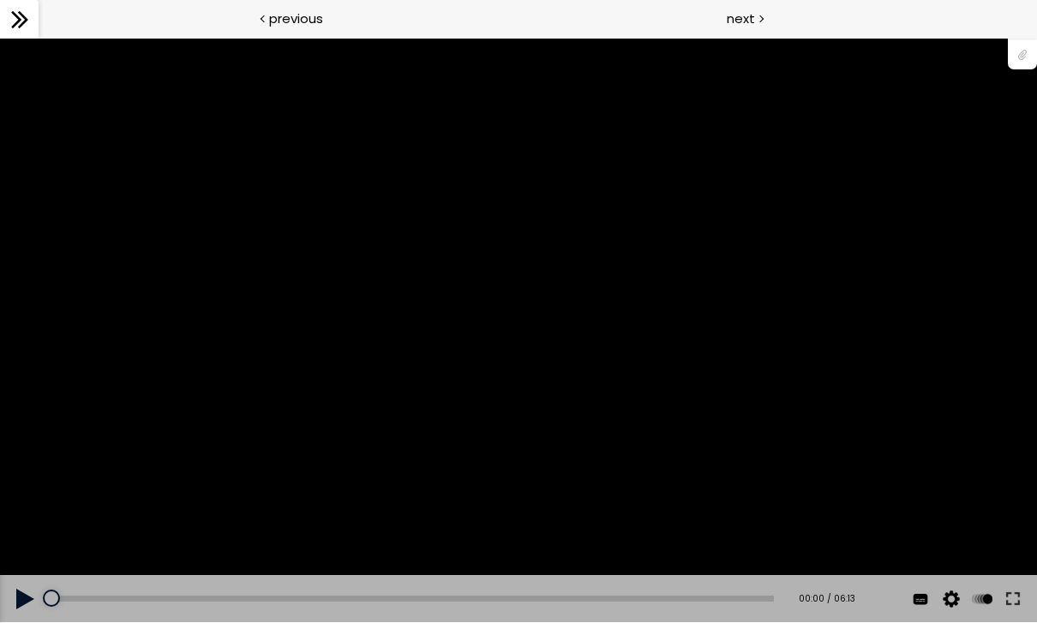
click at [1020, 602] on button at bounding box center [1013, 599] width 31 height 48
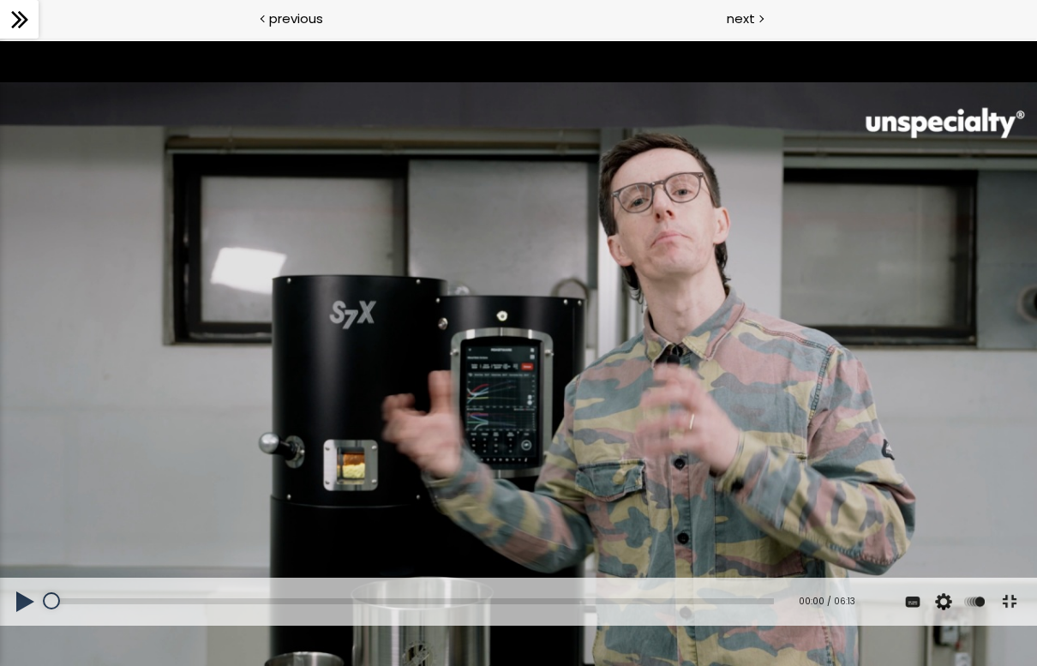
click at [575, 52] on div "You can download the roast profile image by clicking the 📎 above." at bounding box center [518, 332] width 1037 height 583
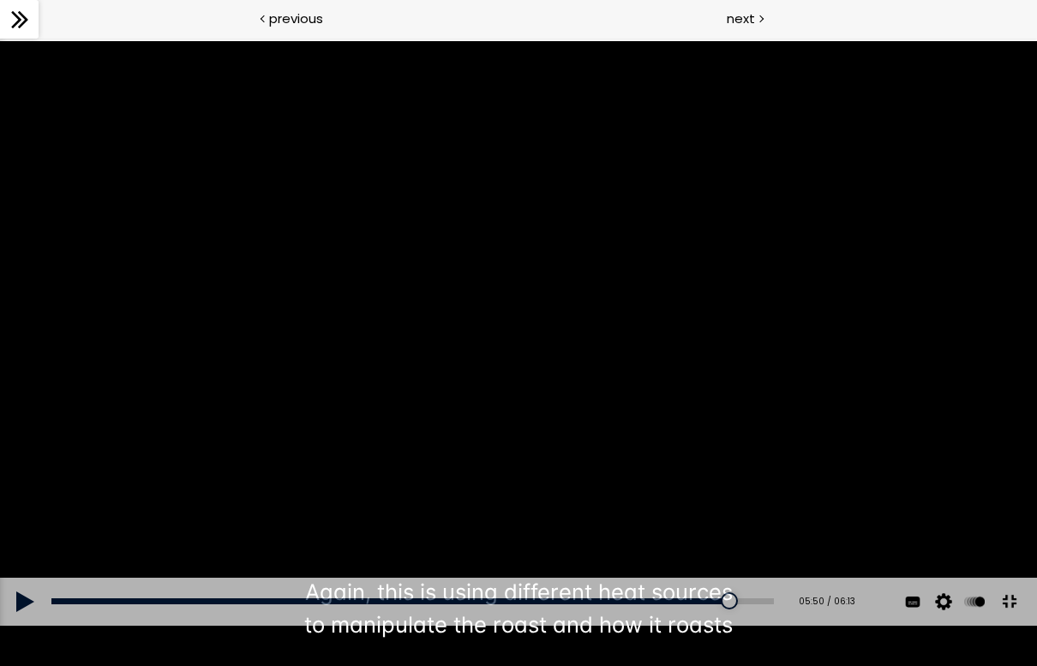
click at [590, 418] on div "You can download the roast profile image by clicking the 📎 above." at bounding box center [518, 332] width 1037 height 583
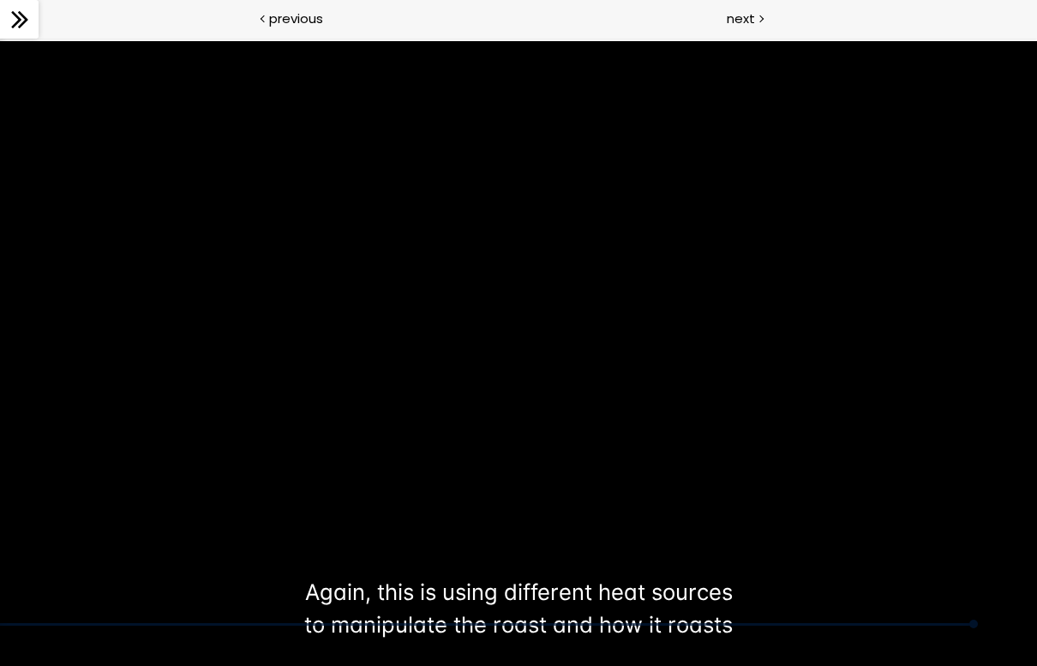
click at [705, 499] on div "You can download the roast profile image by clicking the 📎 above." at bounding box center [518, 332] width 1037 height 583
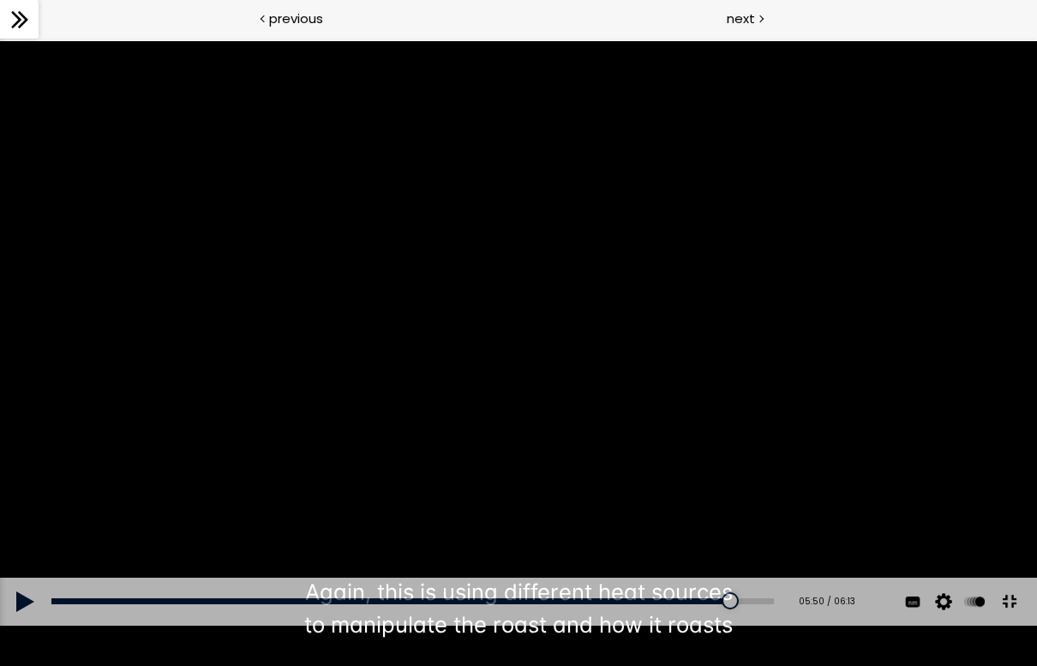
click at [739, 609] on div at bounding box center [730, 600] width 17 height 17
click at [12, 622] on button at bounding box center [25, 602] width 51 height 48
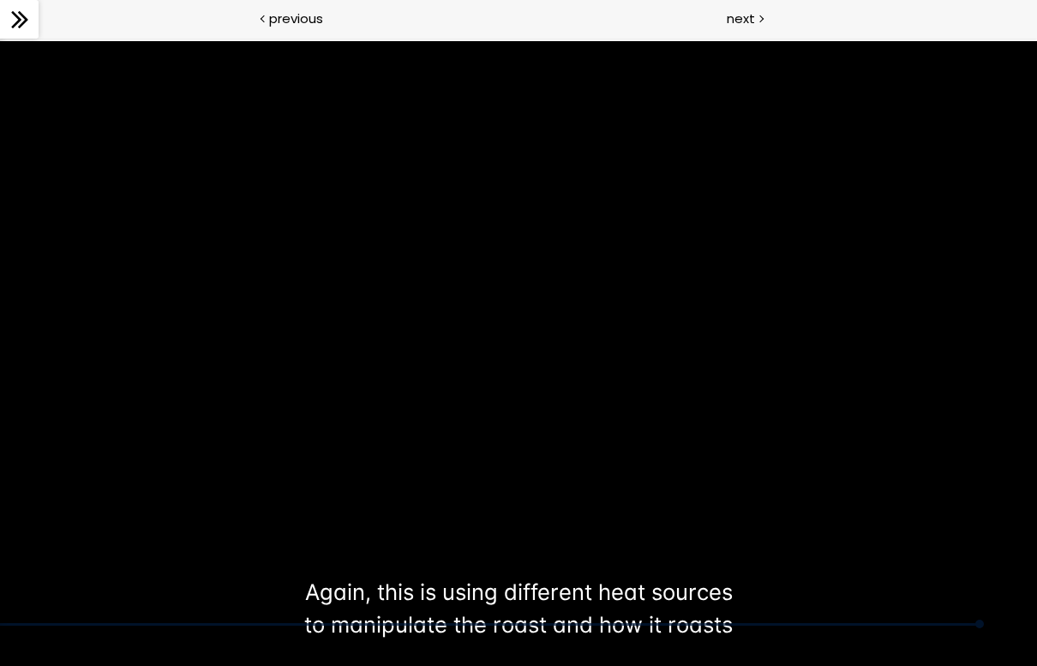
click at [487, 439] on div "You can download the roast profile image by clicking the 📎 above." at bounding box center [518, 332] width 1037 height 583
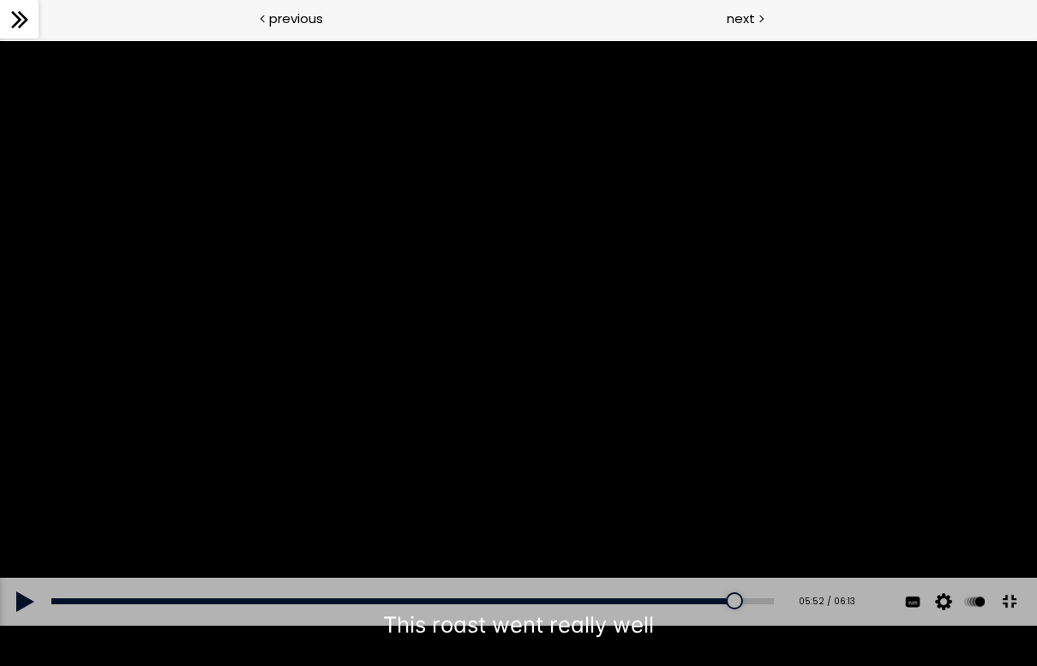
click at [438, 598] on div "You can download the roast profile image by clicking the 📎 above." at bounding box center [518, 332] width 1037 height 583
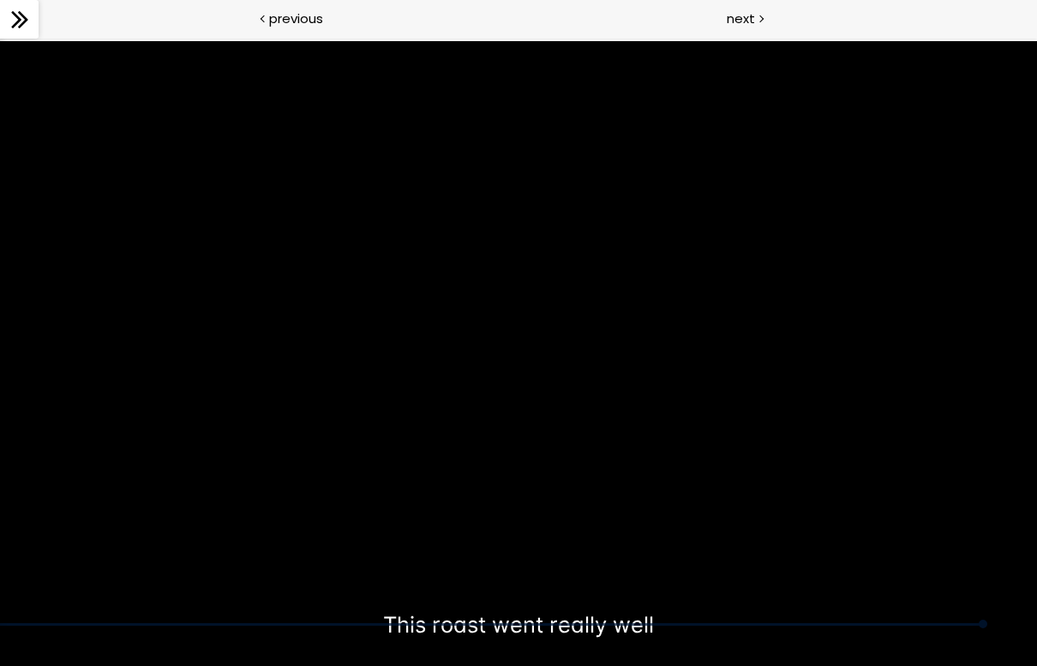
click at [735, 589] on div "You can download the roast profile image by clicking the 📎 above." at bounding box center [518, 332] width 1037 height 583
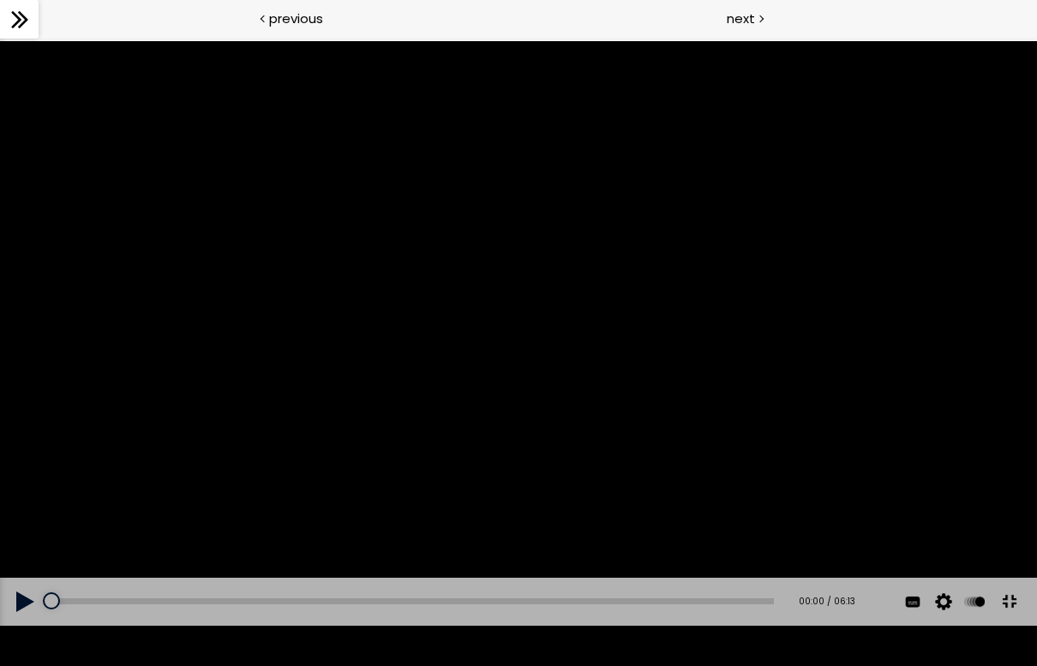
click at [25, 622] on button at bounding box center [25, 602] width 51 height 48
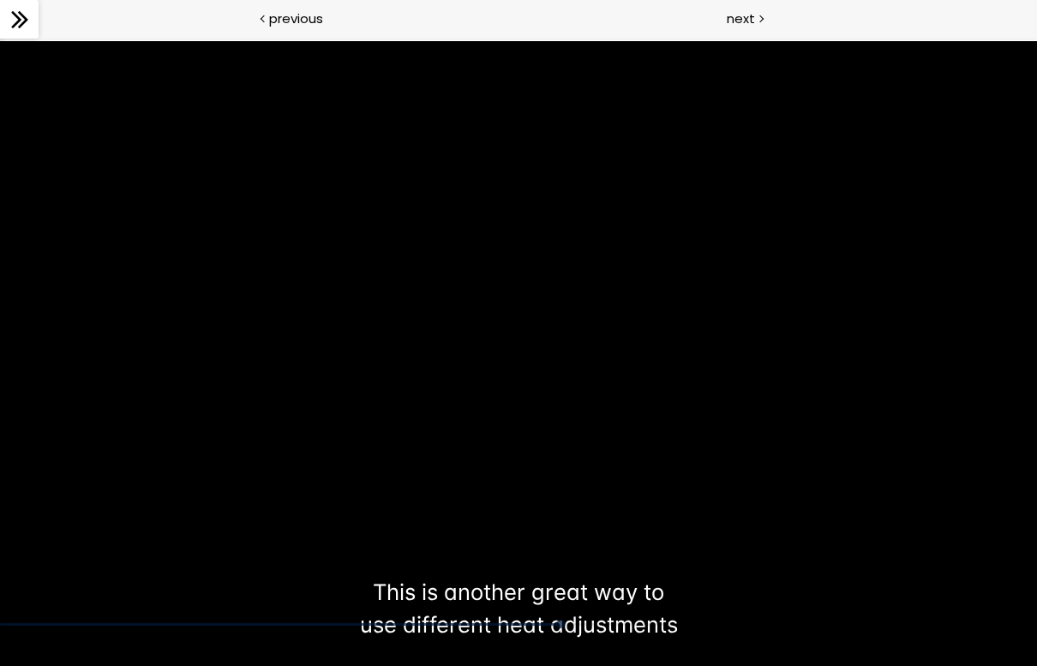
click at [921, 591] on div "You can download the roast profile image by clicking the 📎 above." at bounding box center [518, 332] width 1037 height 583
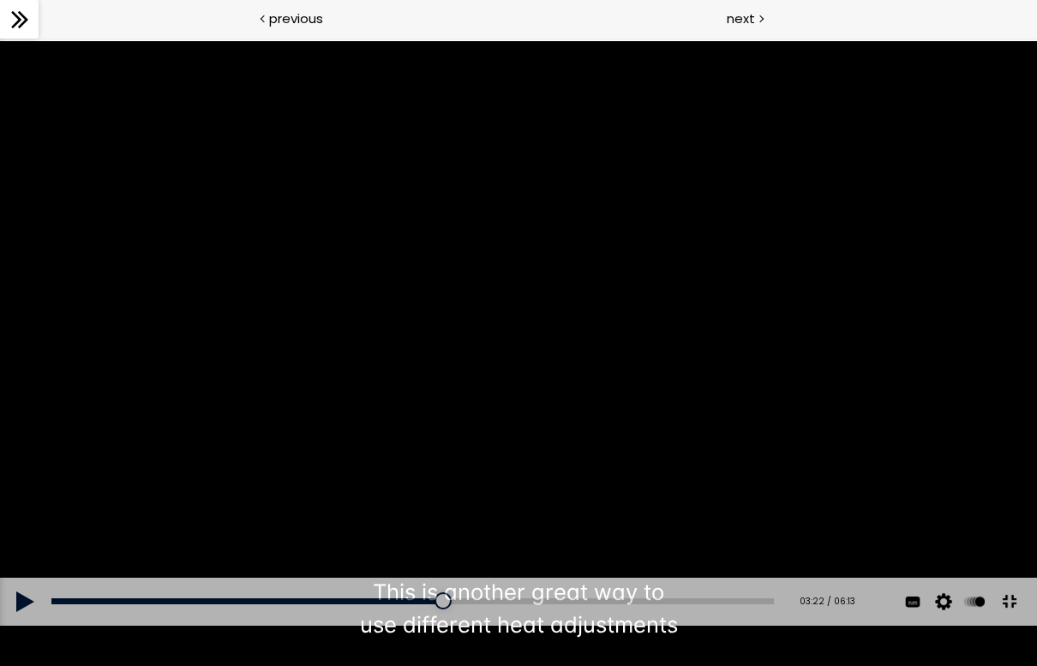
click at [24, 622] on button at bounding box center [25, 602] width 51 height 48
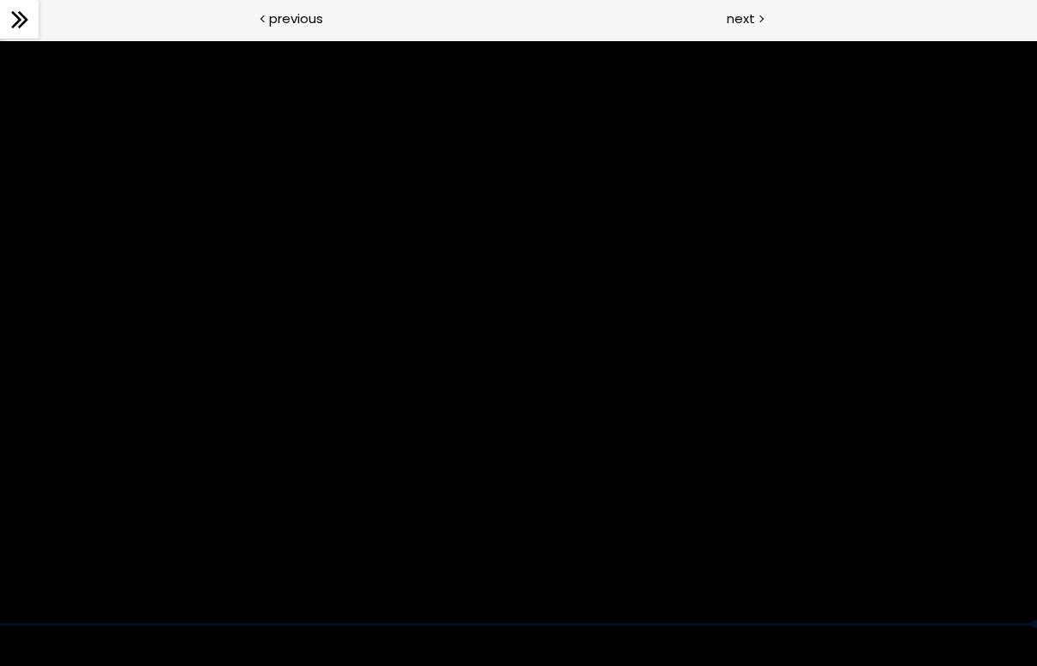
click at [791, 360] on div "You can download the roast profile image by clicking the 📎 above." at bounding box center [518, 332] width 1037 height 583
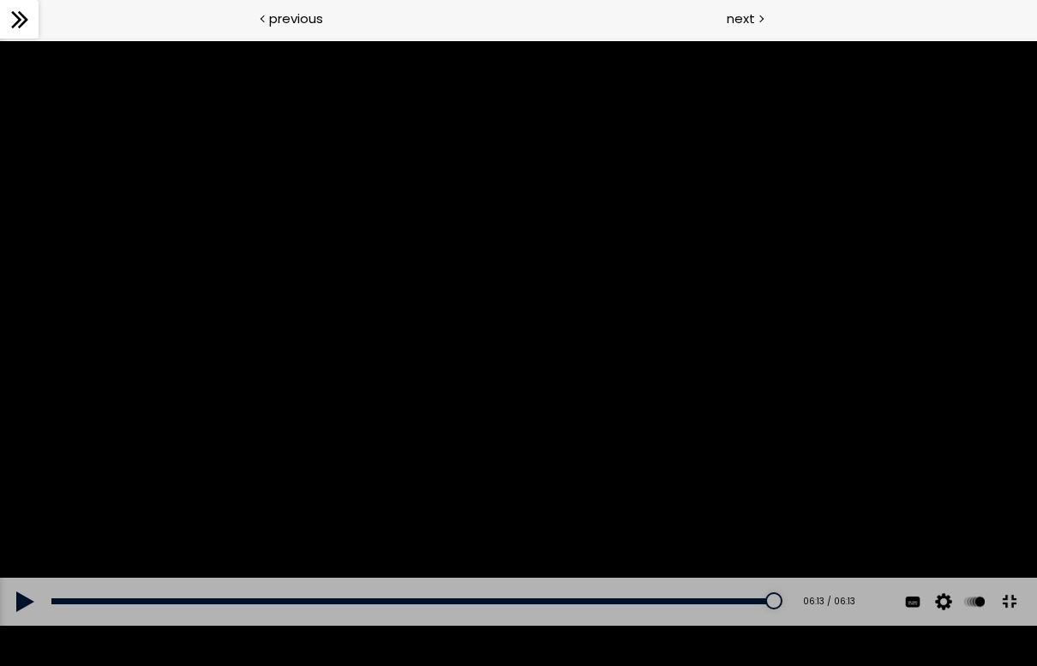
click at [1014, 621] on button at bounding box center [1009, 601] width 39 height 39
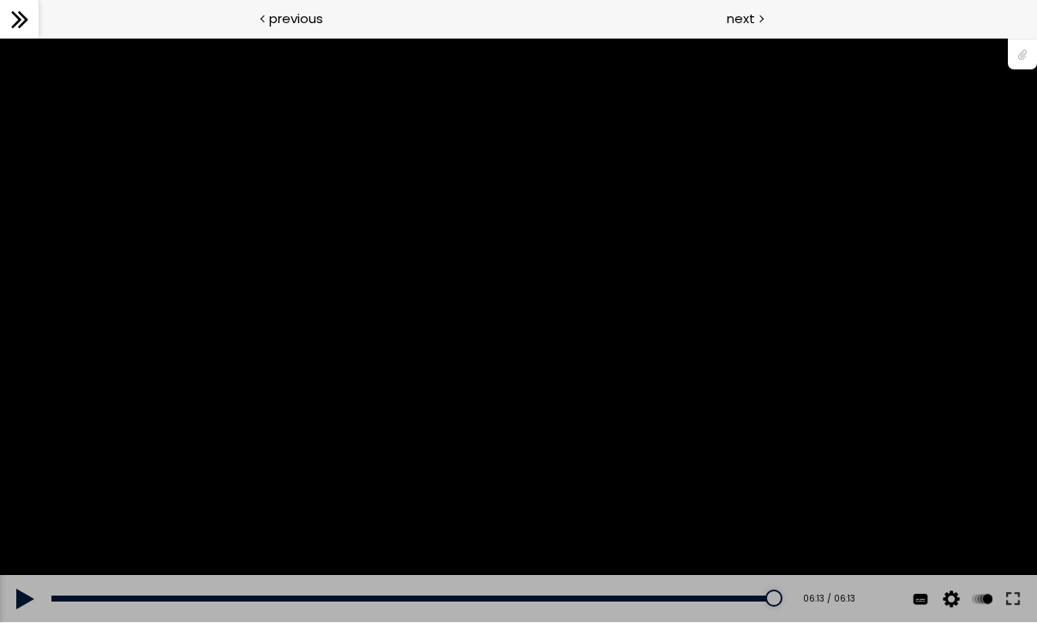
click at [752, 27] on span "next" at bounding box center [741, 19] width 28 height 20
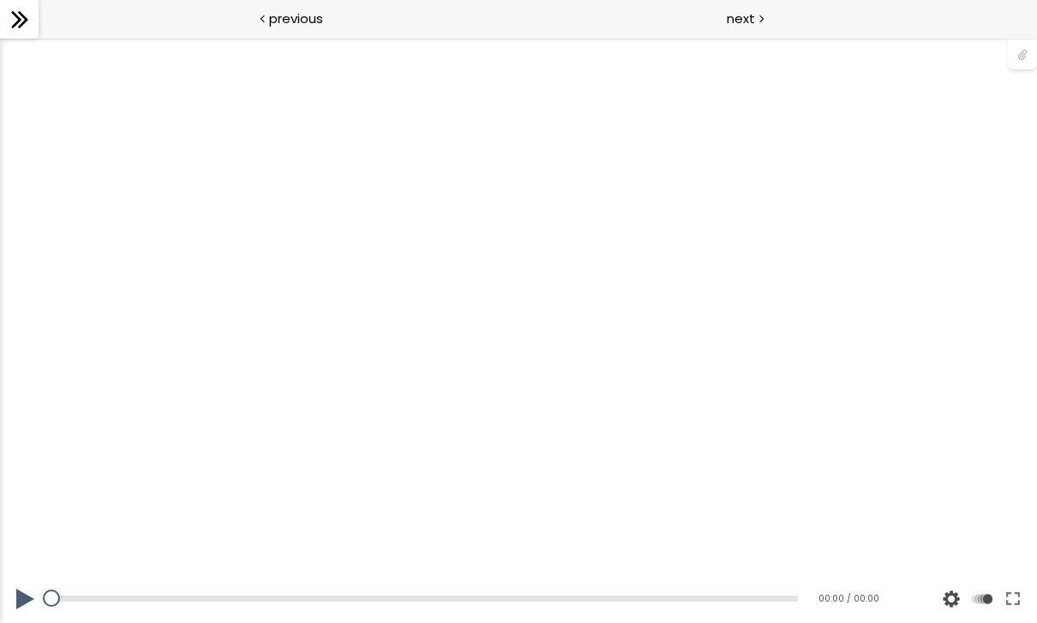
click at [946, 488] on div at bounding box center [518, 331] width 1037 height 584
click at [1016, 604] on button at bounding box center [1013, 599] width 31 height 48
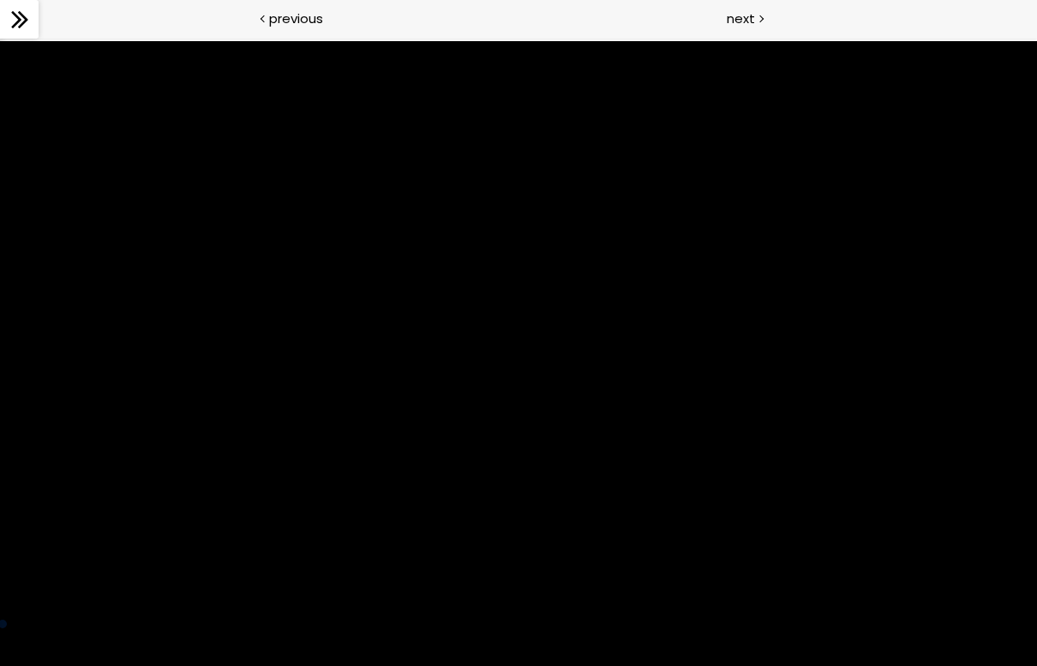
click at [352, 548] on div "You can download the roast profile image by clicking the 📎 above." at bounding box center [518, 332] width 1037 height 583
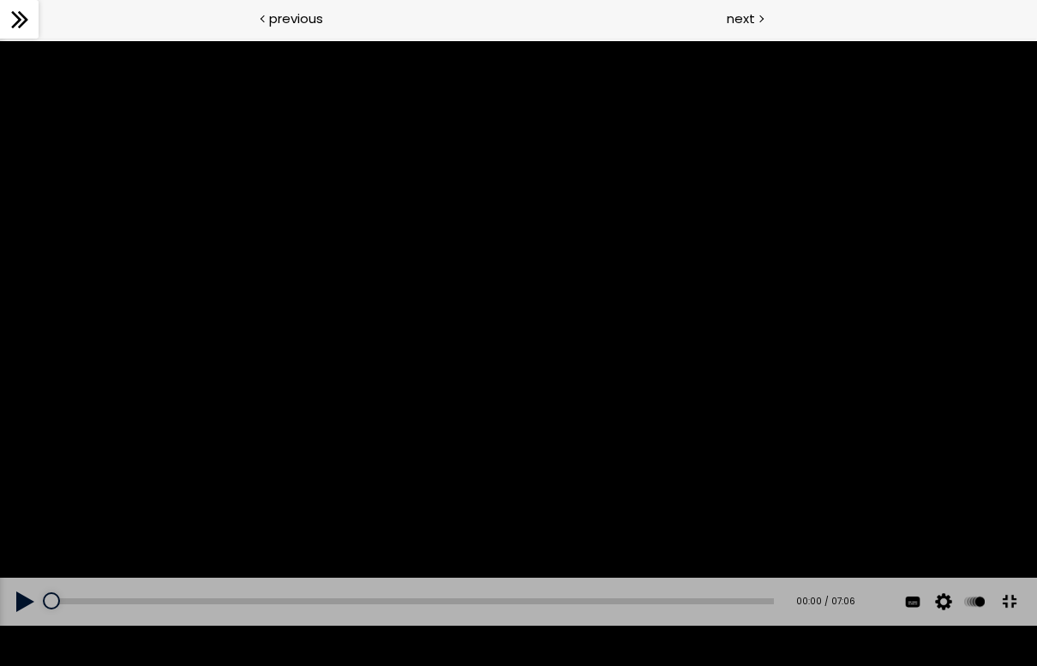
click at [19, 622] on button at bounding box center [25, 602] width 51 height 48
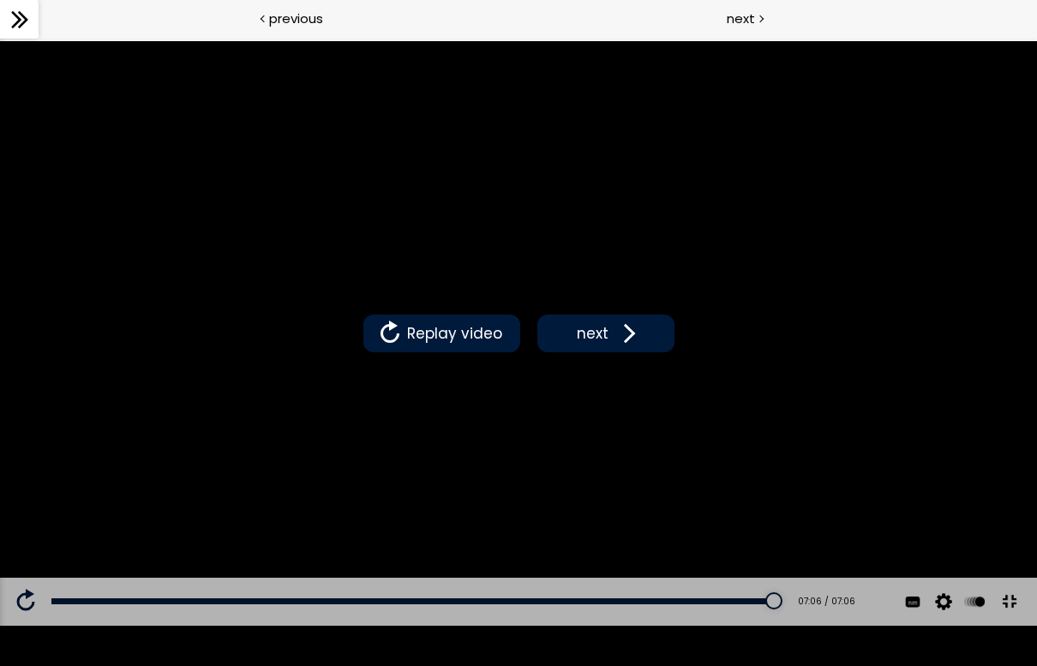
click at [609, 345] on button "next" at bounding box center [605, 334] width 137 height 38
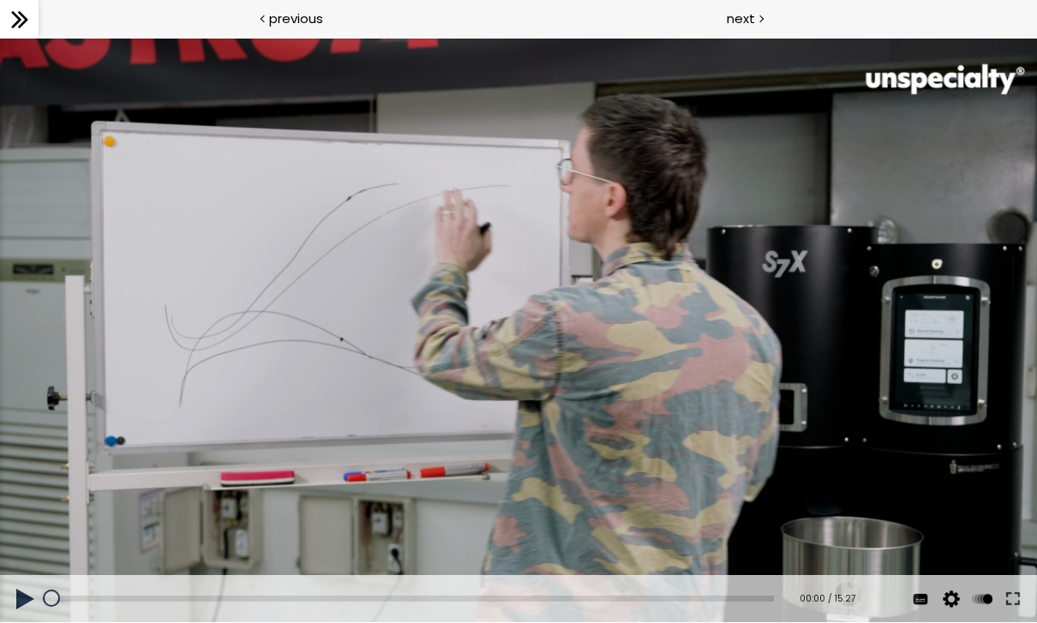
click at [1019, 610] on button at bounding box center [1013, 599] width 31 height 48
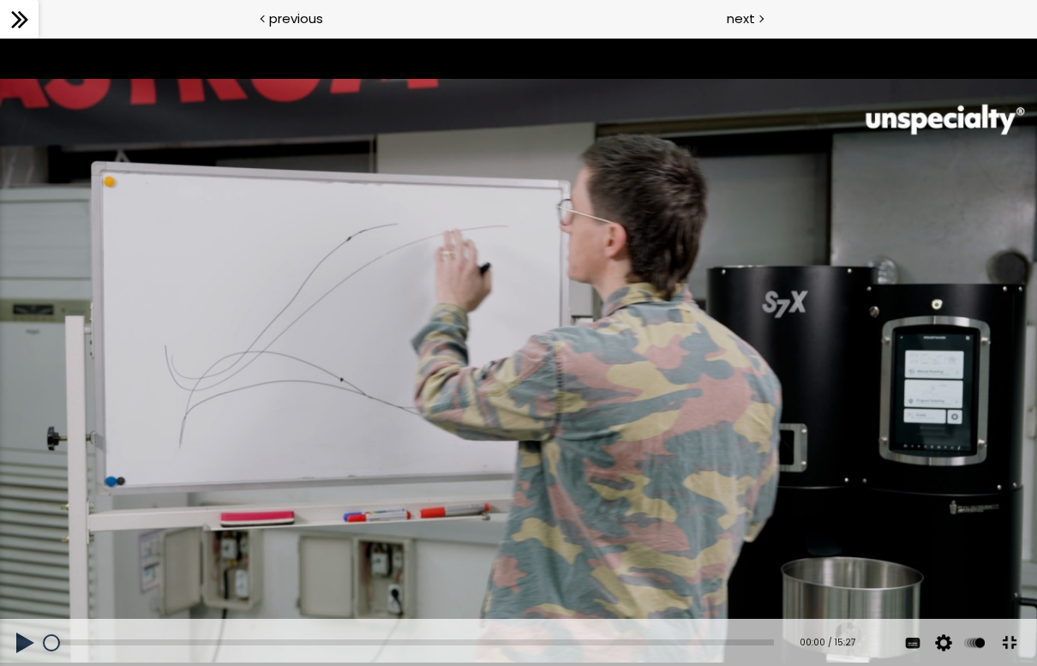
click at [21, 622] on button at bounding box center [25, 643] width 51 height 48
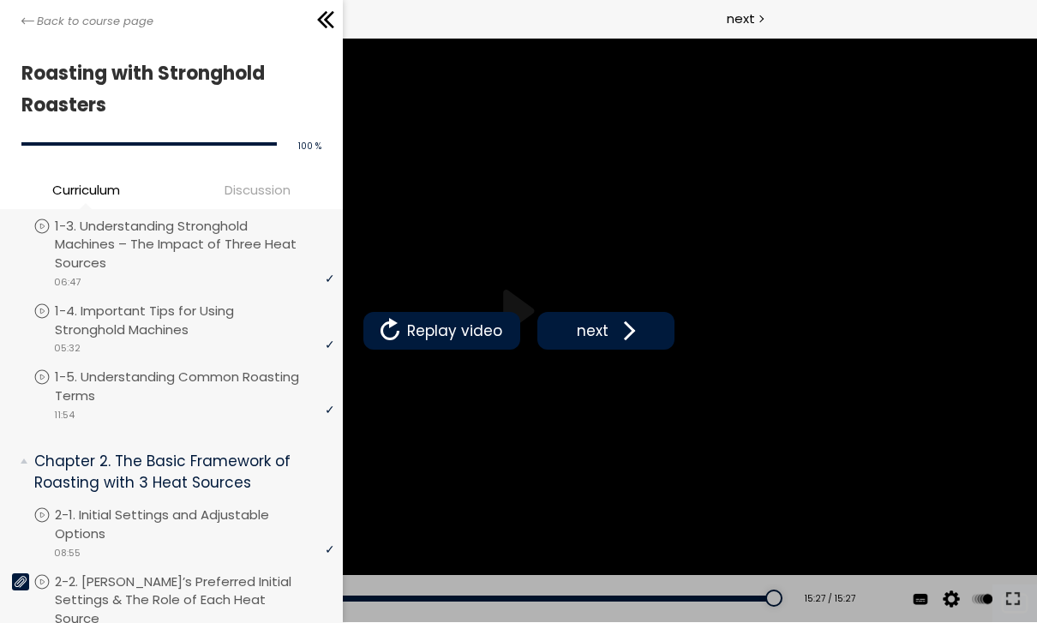
click at [25, 13] on link "Back to course page" at bounding box center [87, 21] width 132 height 17
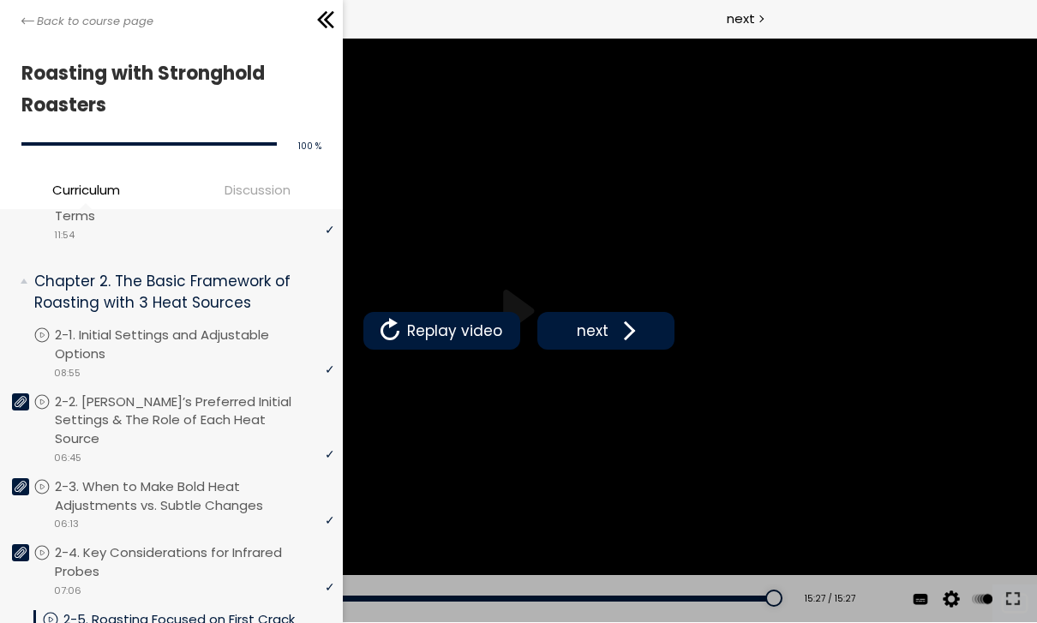
scroll to position [375, 0]
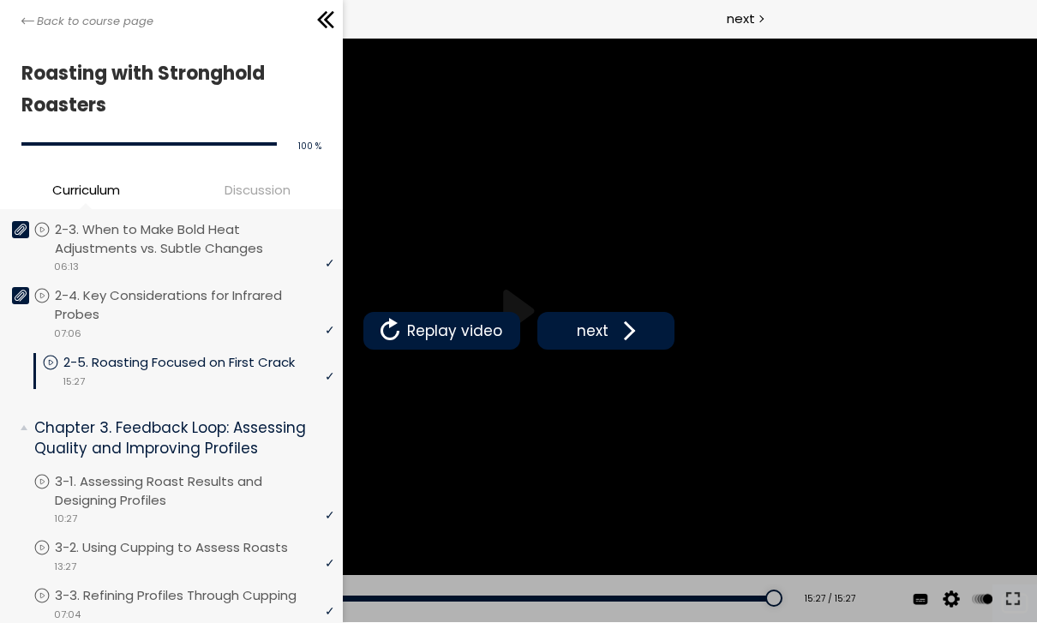
scroll to position [625, 0]
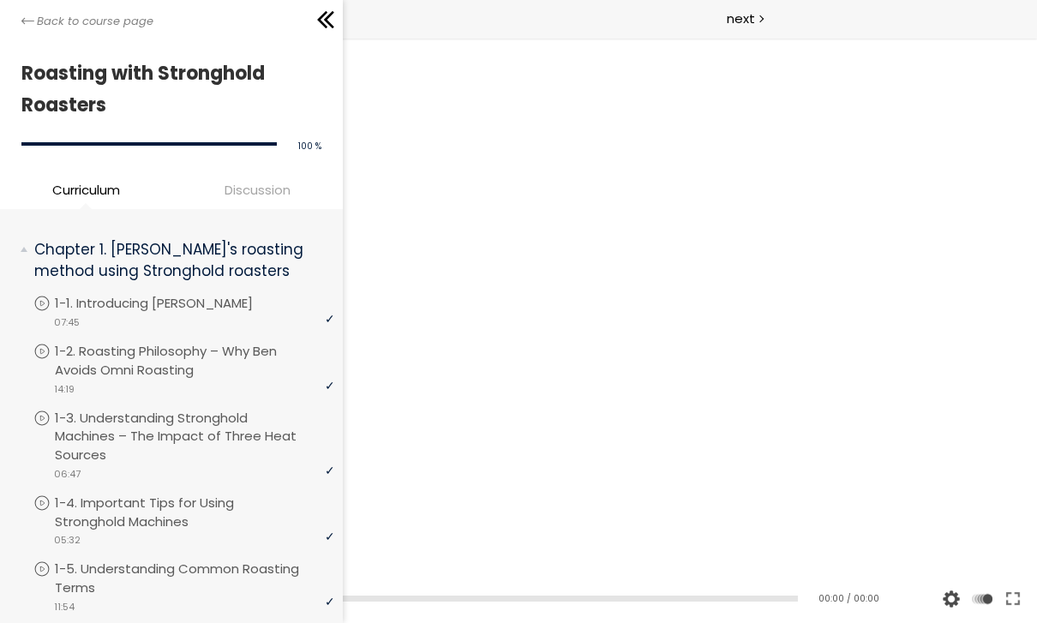
click at [24, 21] on icon at bounding box center [27, 21] width 13 height 13
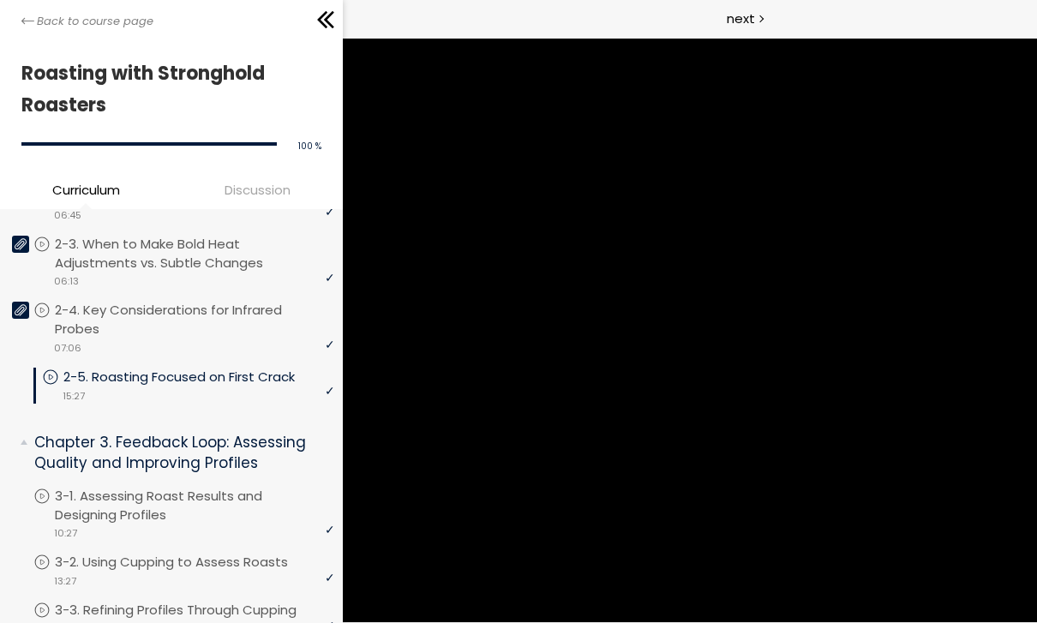
scroll to position [615, 0]
click at [223, 486] on p "3-1. Assessing Roast Results and Designing Profiles" at bounding box center [194, 505] width 279 height 38
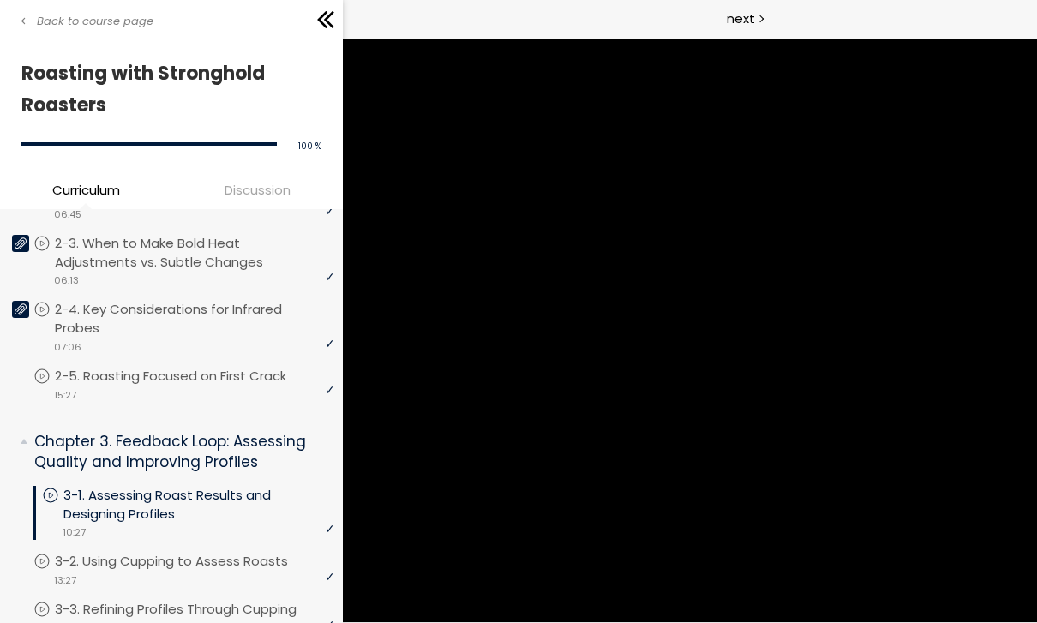
click at [326, 24] on icon at bounding box center [326, 20] width 26 height 26
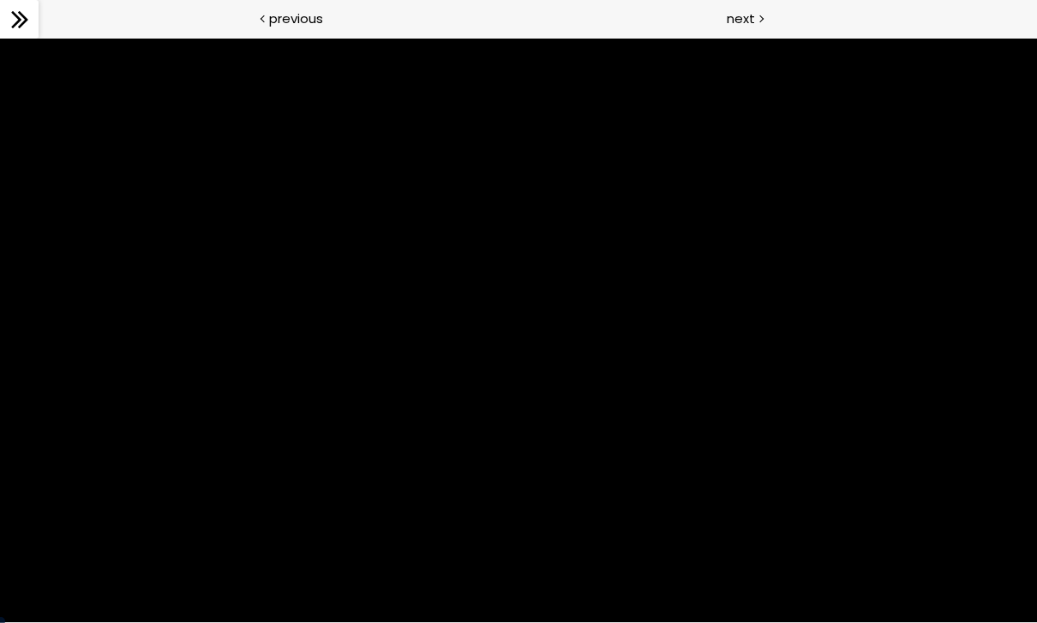
click at [762, 527] on div at bounding box center [518, 331] width 1037 height 584
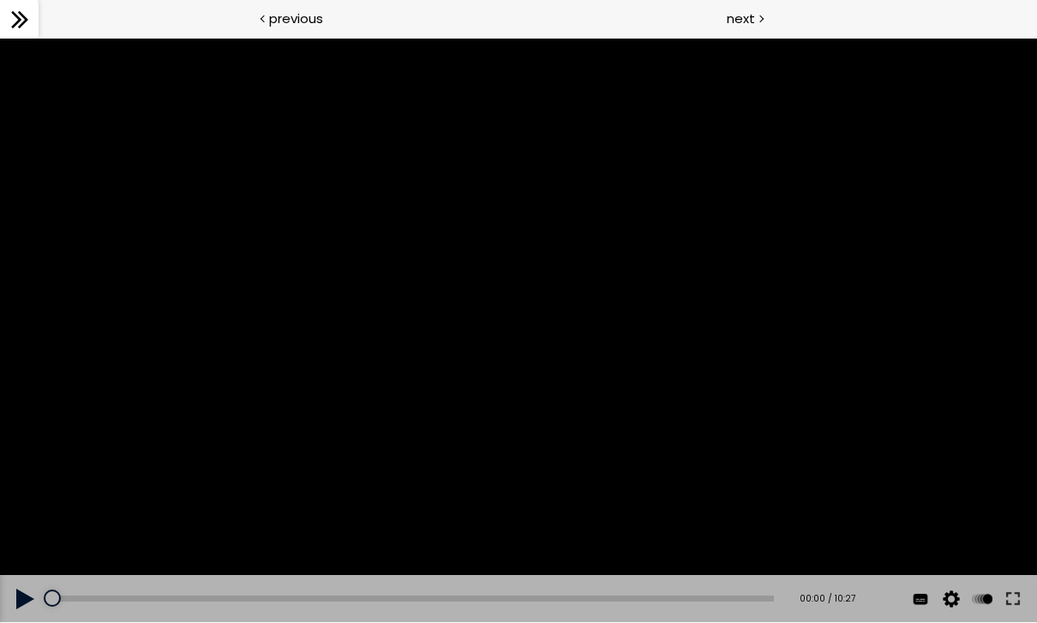
click at [762, 590] on button at bounding box center [1013, 599] width 31 height 48
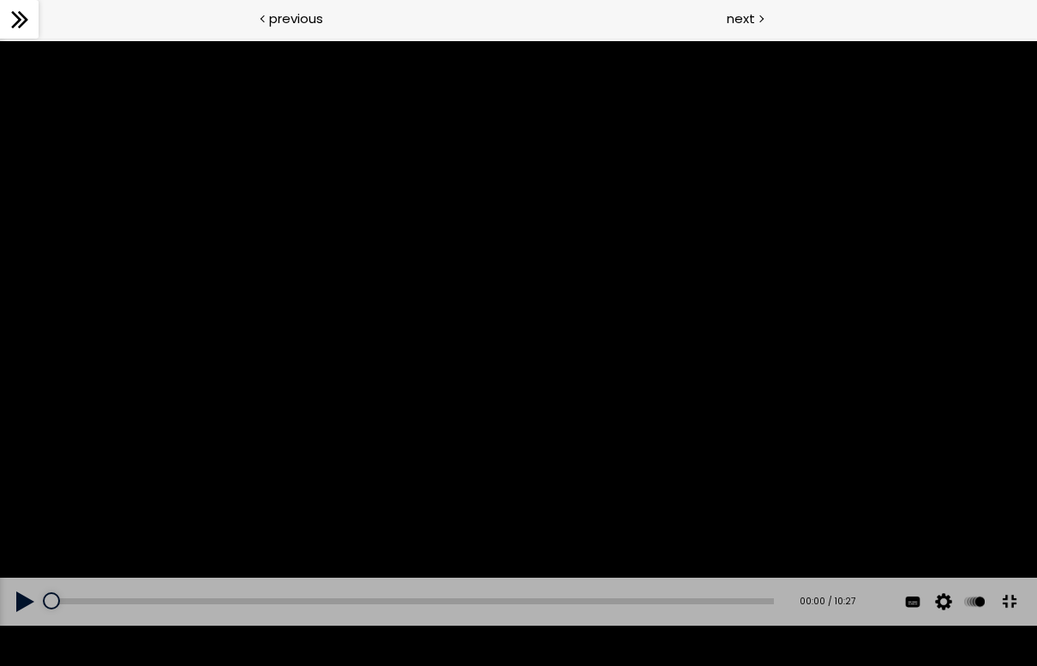
click at [21, 622] on button at bounding box center [25, 602] width 51 height 48
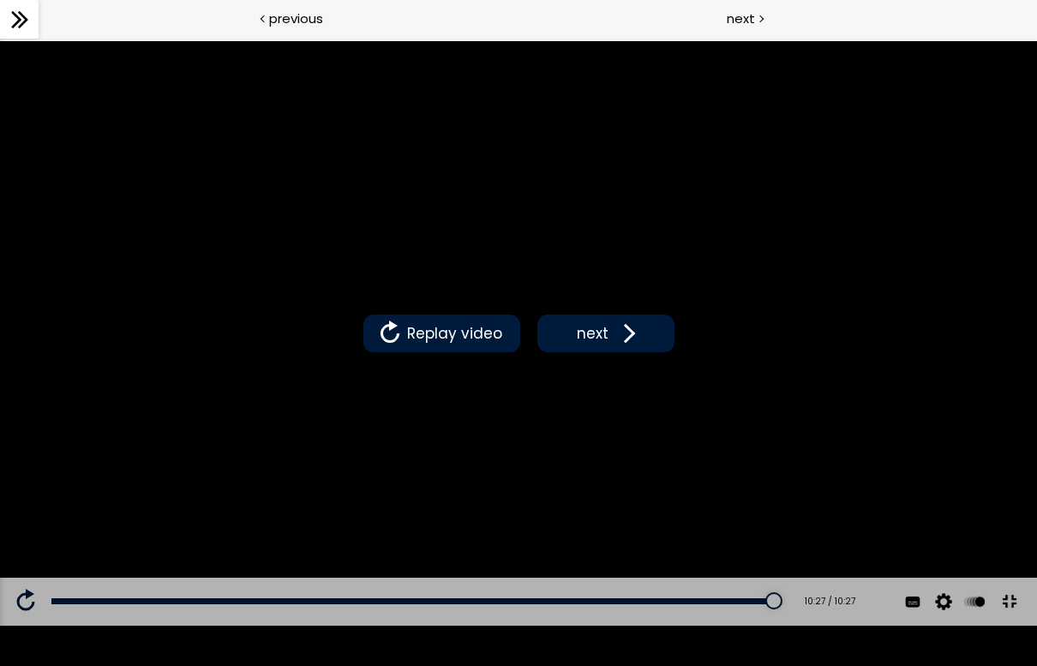
click at [623, 336] on span at bounding box center [626, 334] width 26 height 26
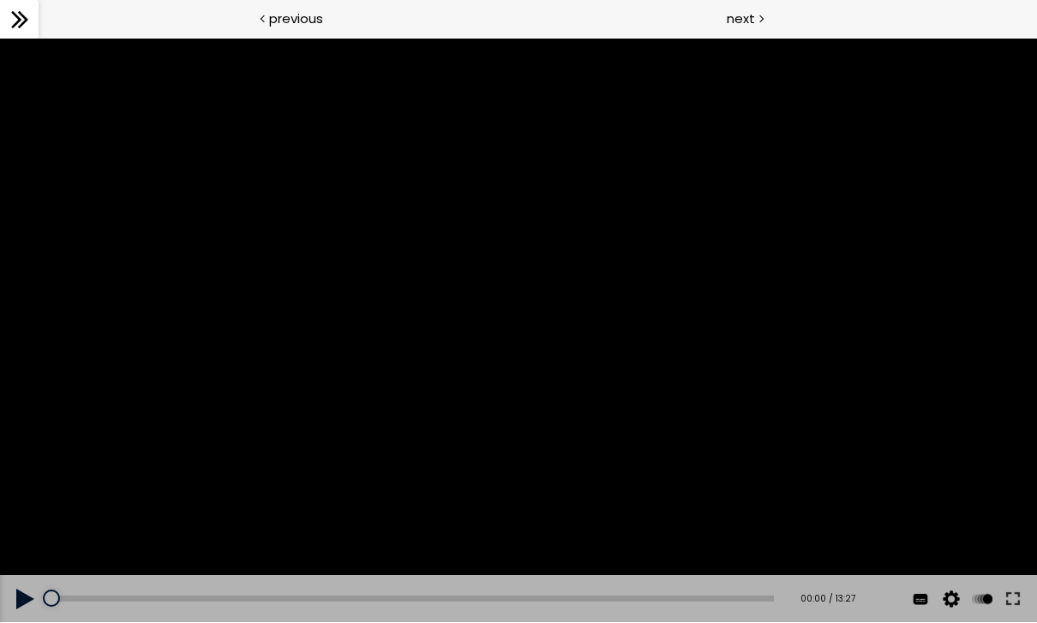
click at [762, 597] on button at bounding box center [1013, 599] width 31 height 48
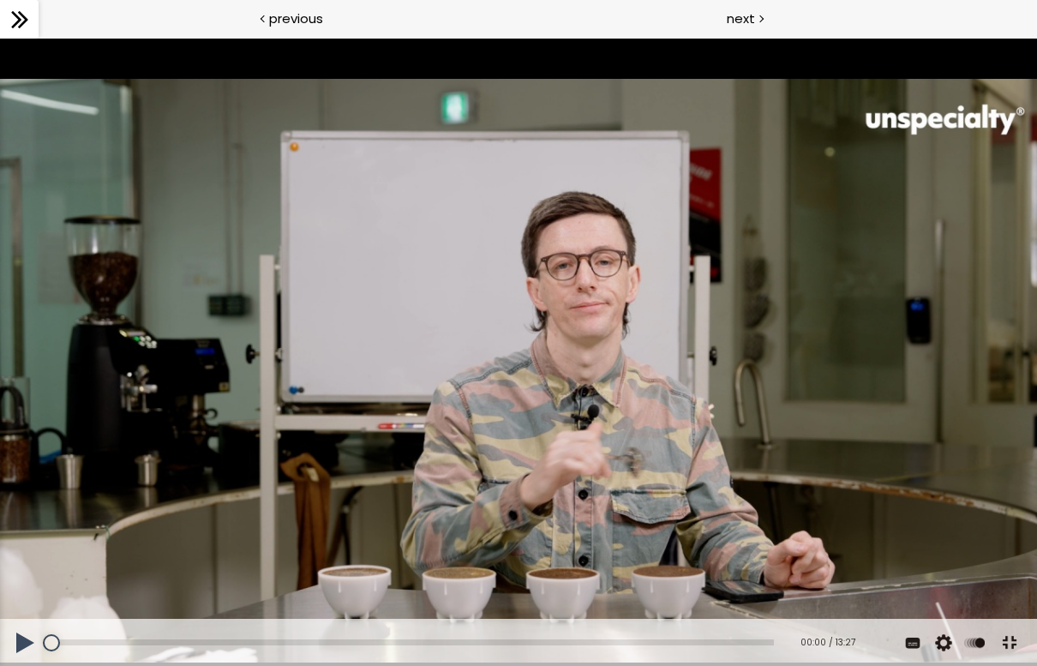
click at [24, 622] on button at bounding box center [25, 643] width 51 height 48
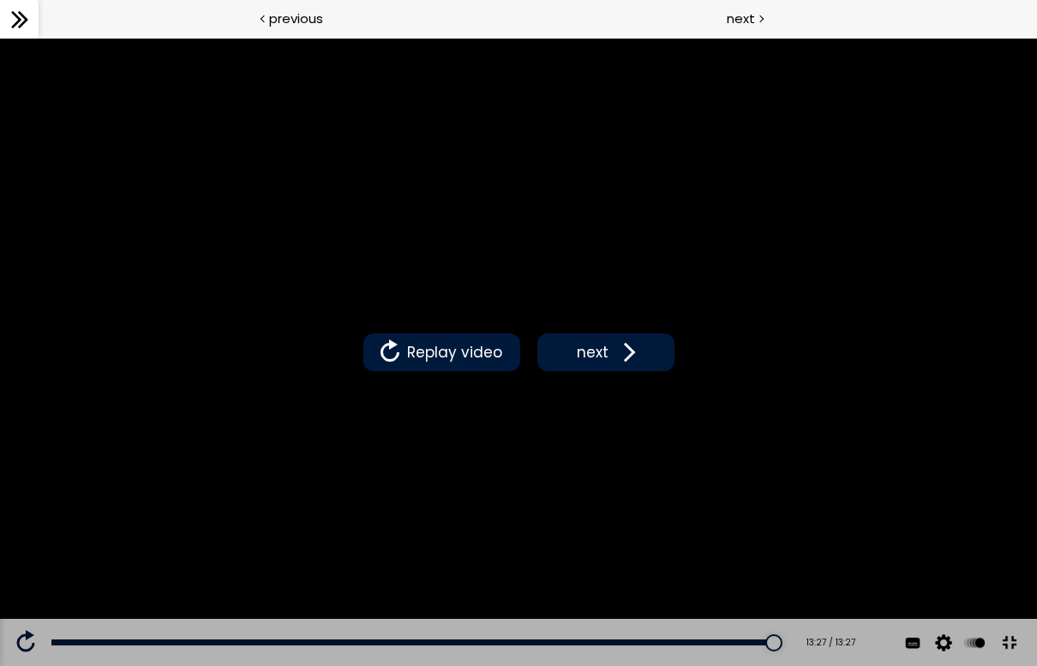
click at [609, 363] on span "next" at bounding box center [593, 352] width 40 height 22
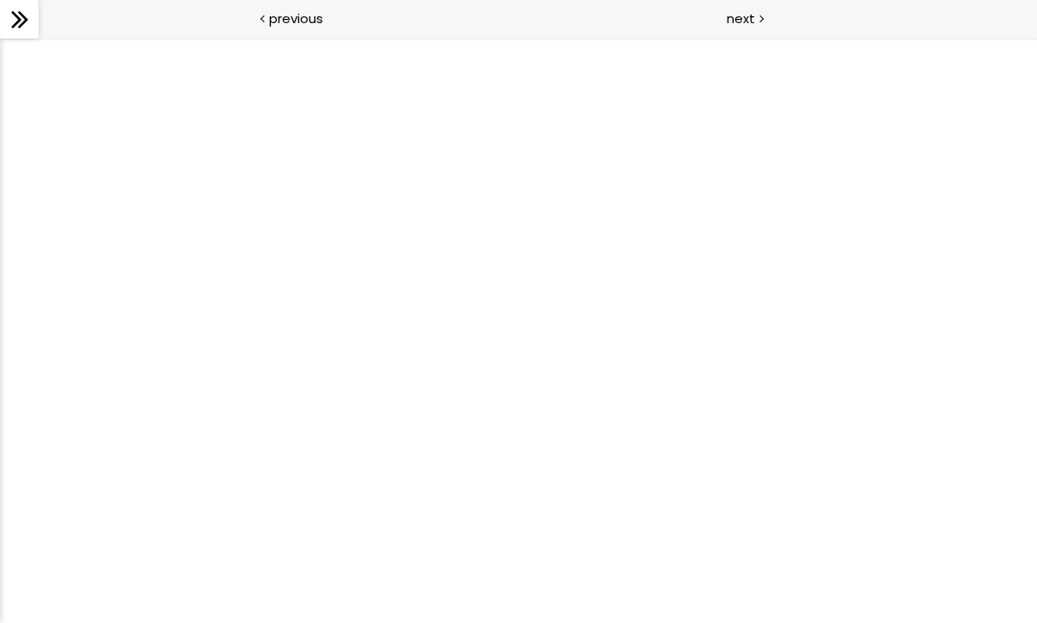
click at [762, 511] on div at bounding box center [518, 330] width 1037 height 585
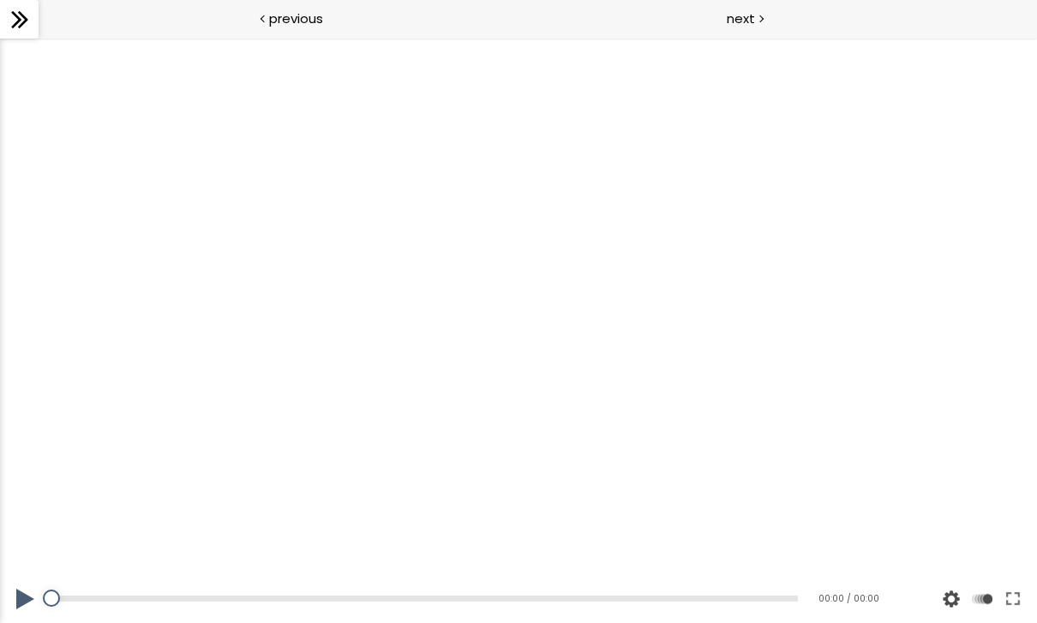
click at [762, 604] on button at bounding box center [1013, 599] width 31 height 48
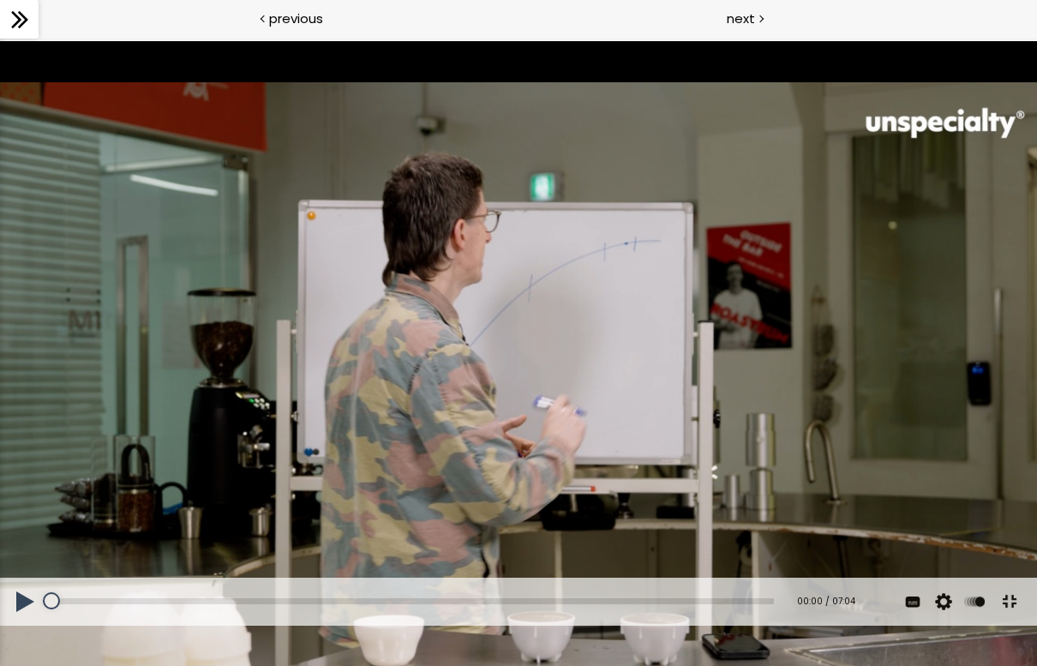
click at [18, 622] on button at bounding box center [25, 602] width 51 height 48
